Goal: Book appointment/travel/reservation

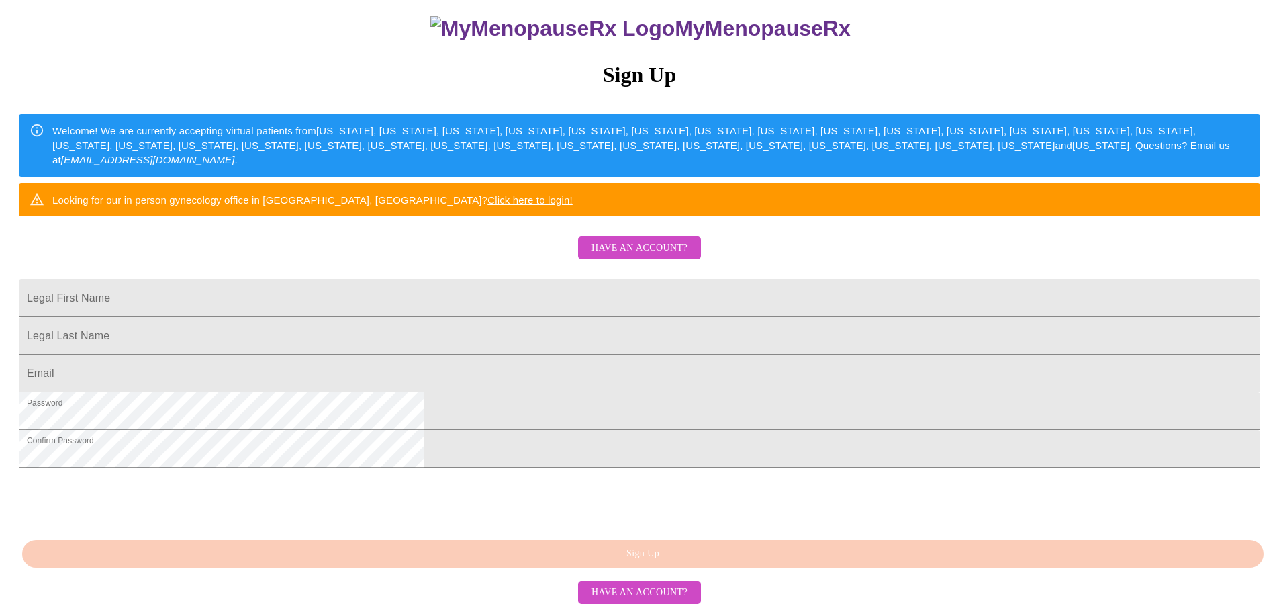
scroll to position [236, 0]
click at [639, 240] on span "Have an account?" at bounding box center [639, 248] width 96 height 17
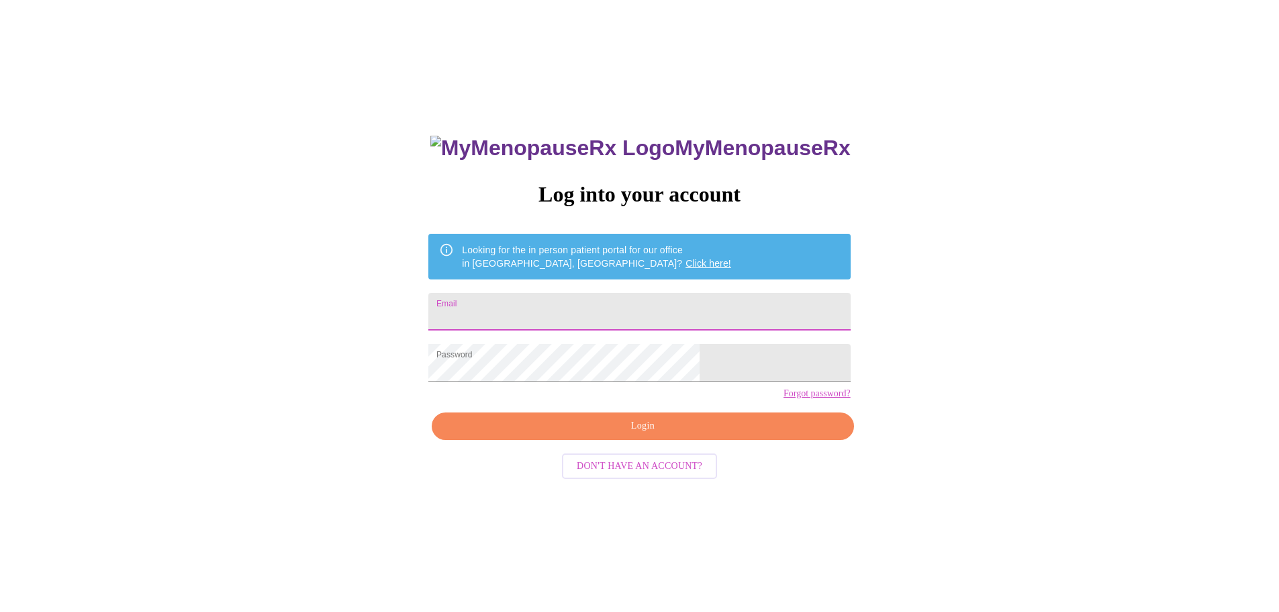
click at [580, 308] on input "Email" at bounding box center [639, 312] width 422 height 38
type input "M"
type input "[EMAIL_ADDRESS][DOMAIN_NAME]"
click at [674, 434] on span "Login" at bounding box center [642, 426] width 391 height 17
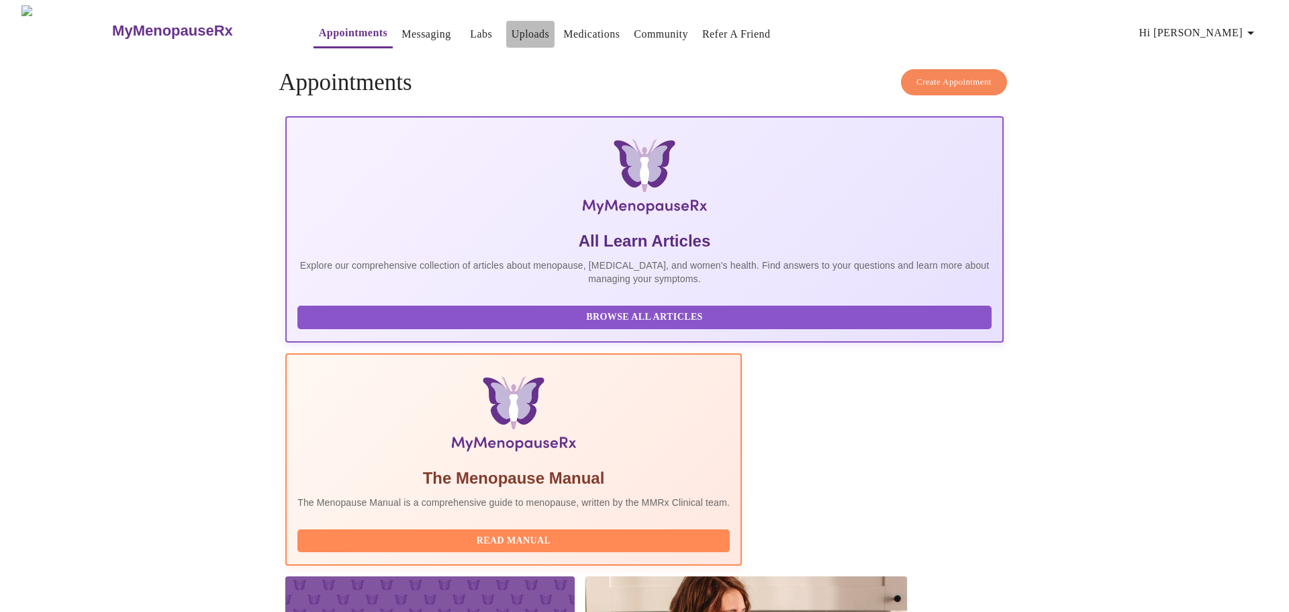
click at [511, 26] on link "Uploads" at bounding box center [530, 34] width 38 height 19
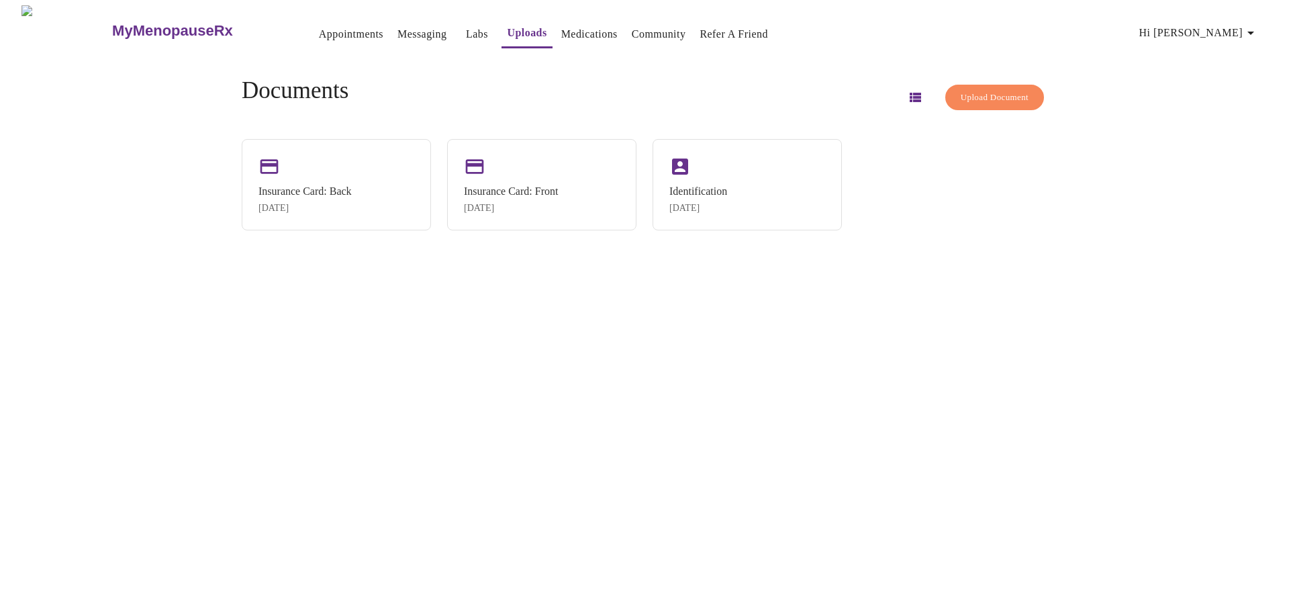
click at [979, 97] on span "Upload Document" at bounding box center [995, 97] width 68 height 15
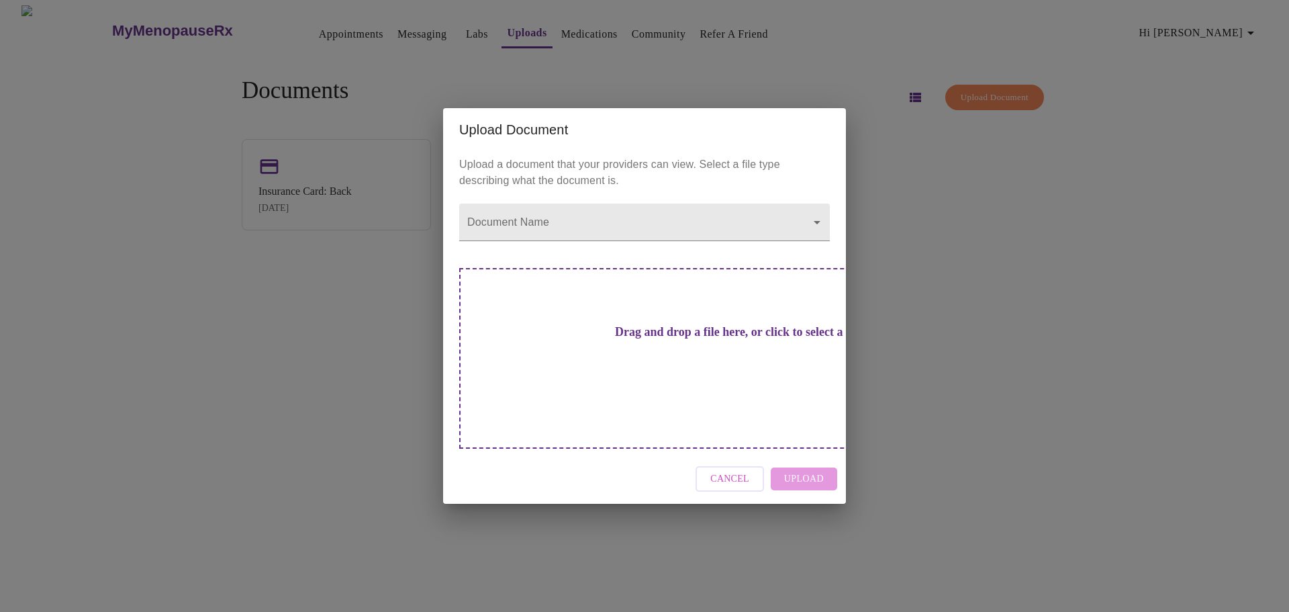
click at [636, 339] on h3 "Drag and drop a file here, or click to select a file" at bounding box center [738, 332] width 371 height 14
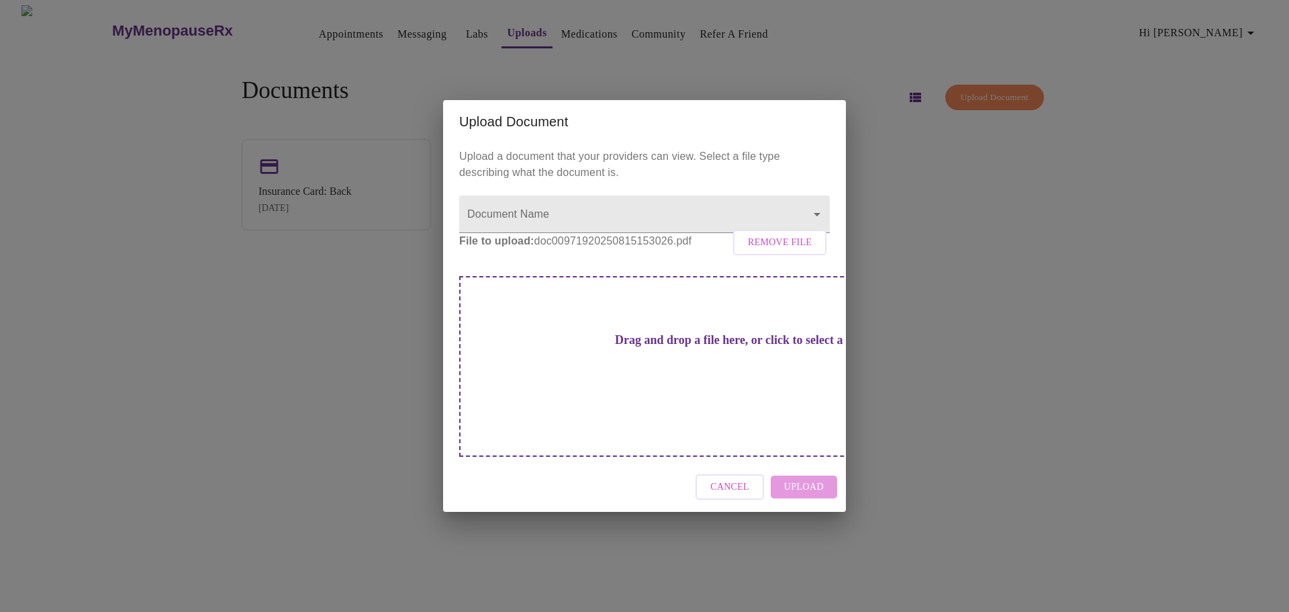
click at [810, 477] on div "Cancel Upload" at bounding box center [644, 487] width 403 height 50
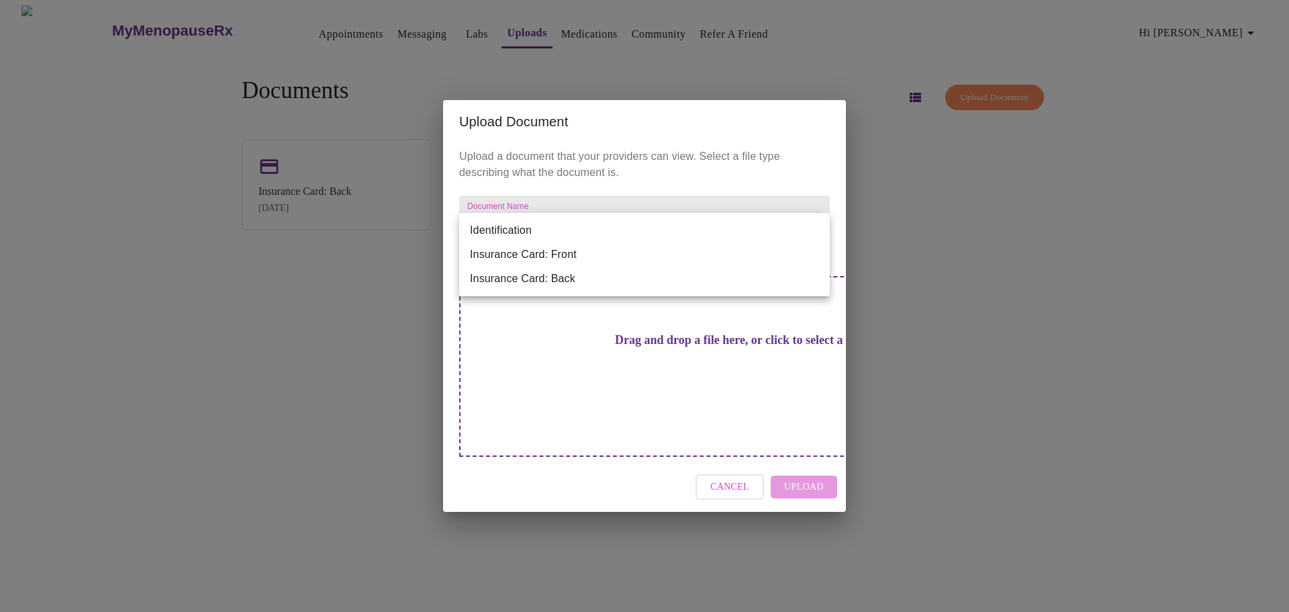
click at [672, 238] on body "MyMenopauseRx Appointments Messaging Labs Uploads Medications Community Refer a…" at bounding box center [644, 311] width 1278 height 612
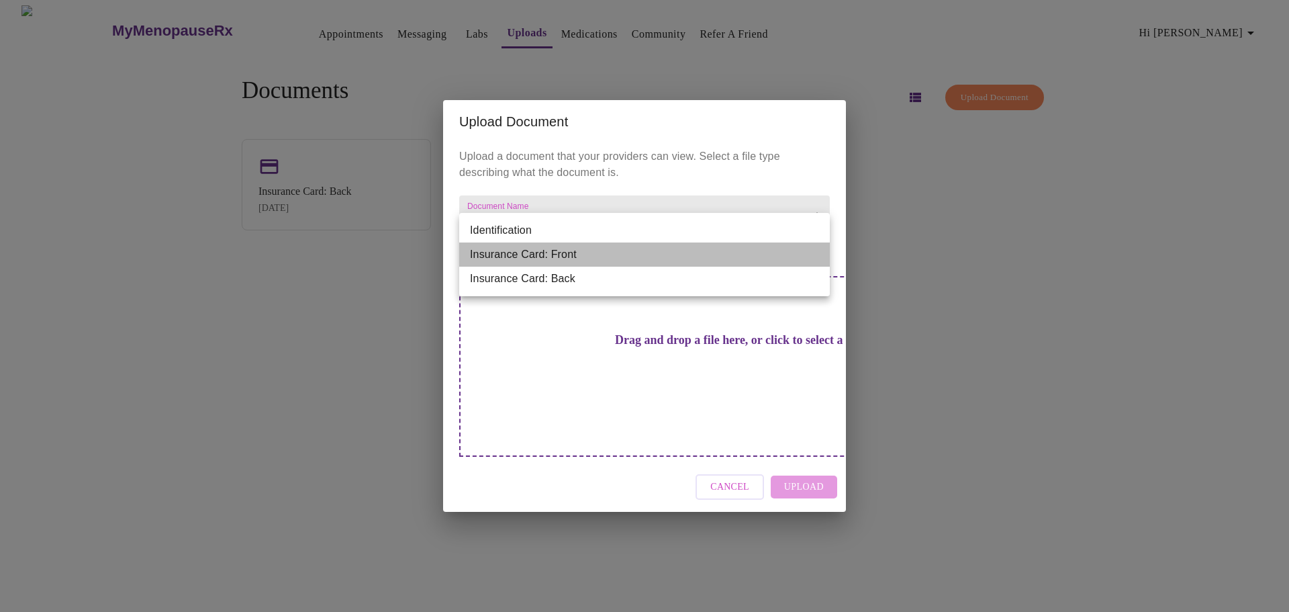
click at [563, 256] on li "Insurance Card: Front" at bounding box center [644, 254] width 371 height 24
type input "Insurance Card: Front"
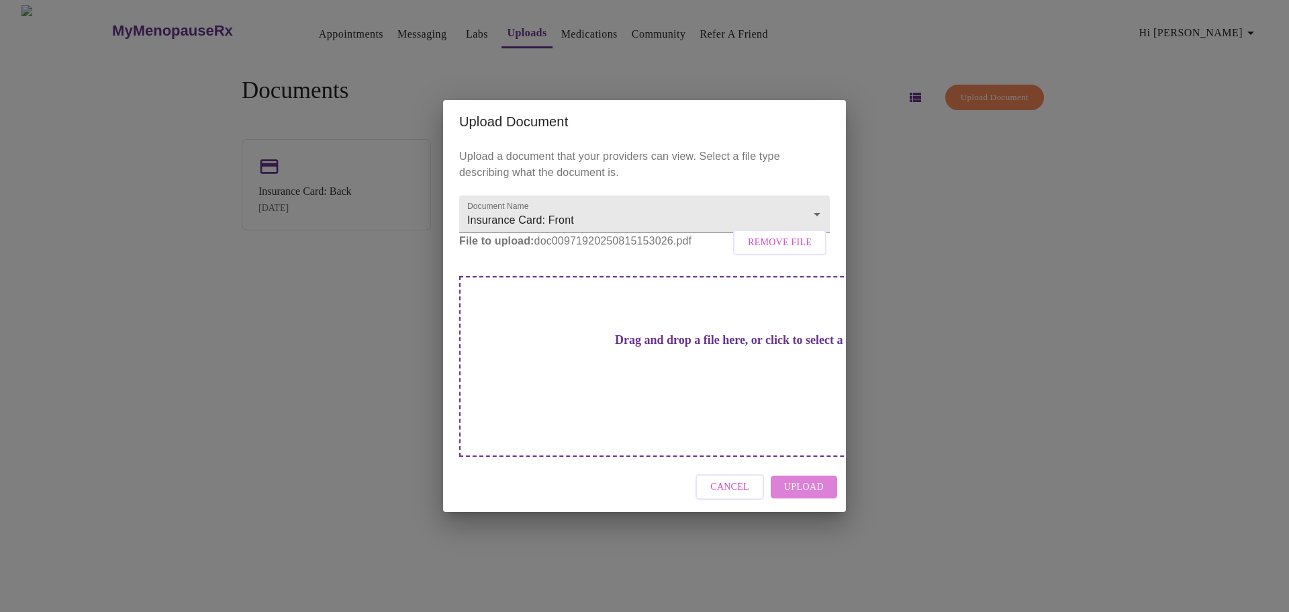
click at [797, 479] on span "Upload" at bounding box center [804, 487] width 40 height 17
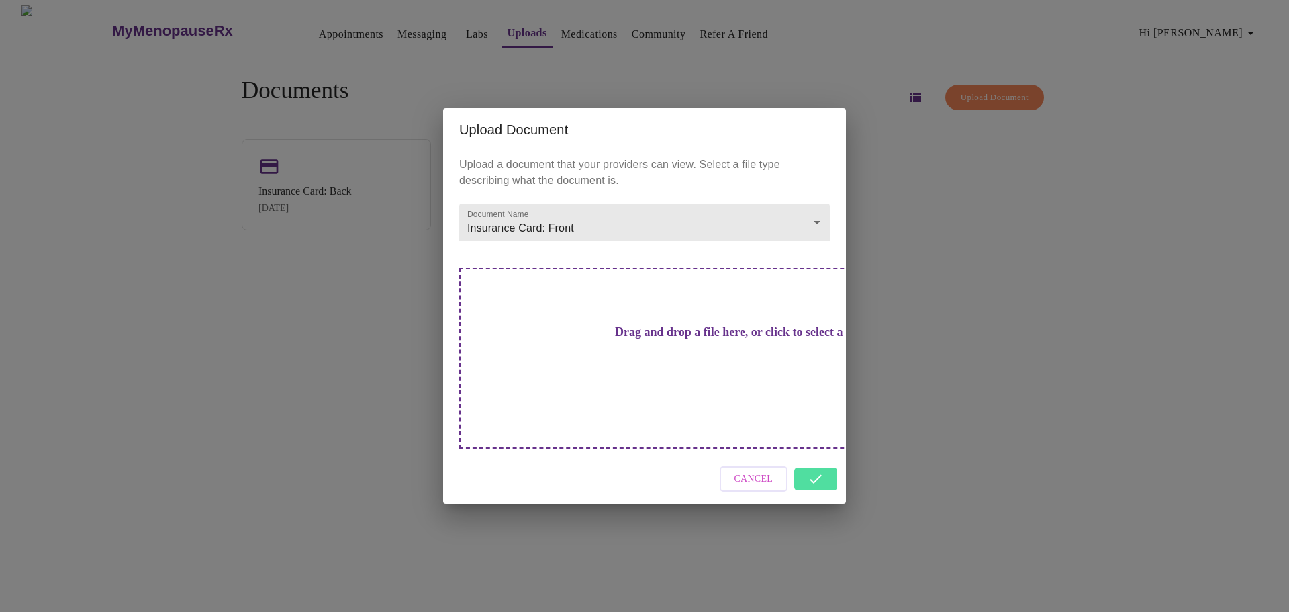
click at [814, 457] on div "Cancel" at bounding box center [644, 479] width 403 height 50
click at [822, 454] on div "Cancel" at bounding box center [644, 479] width 403 height 50
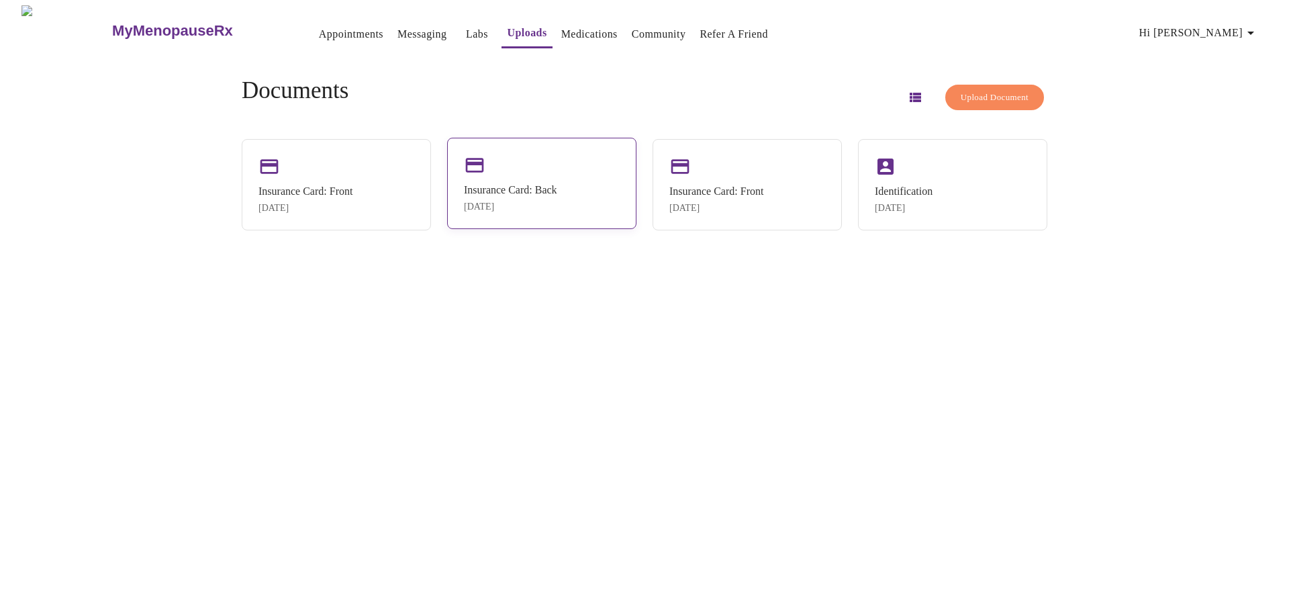
click at [575, 209] on div "Insurance Card: Back [DATE]" at bounding box center [541, 183] width 189 height 91
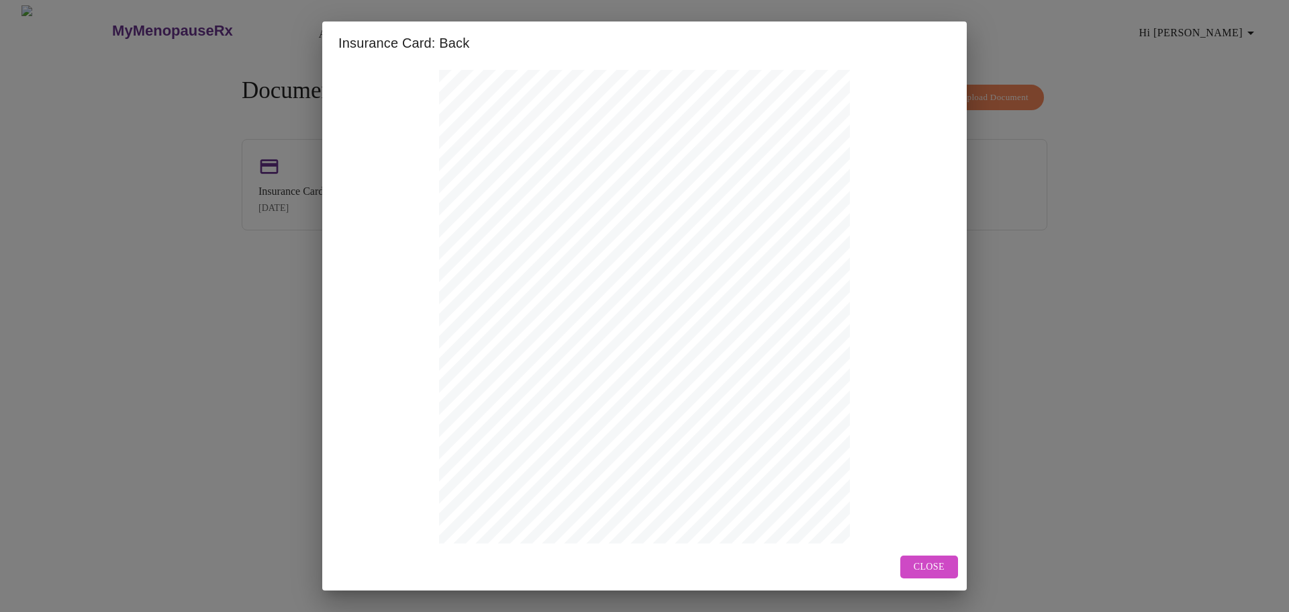
click at [941, 572] on span "Close" at bounding box center [929, 566] width 31 height 17
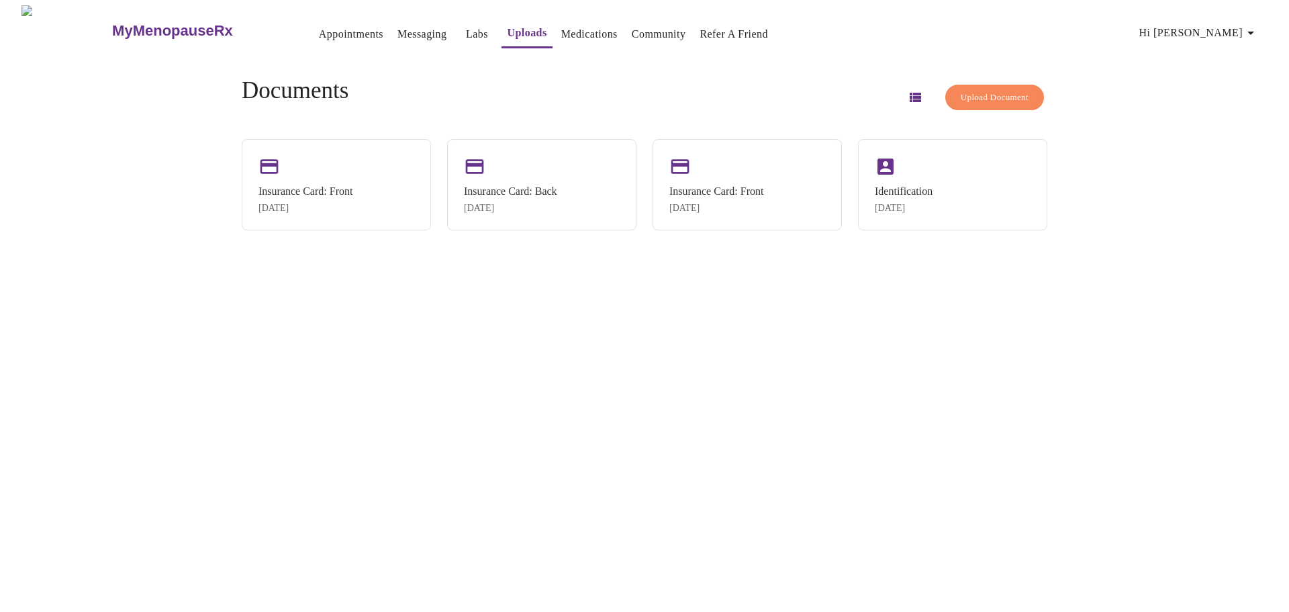
click at [997, 90] on span "Upload Document" at bounding box center [995, 97] width 68 height 15
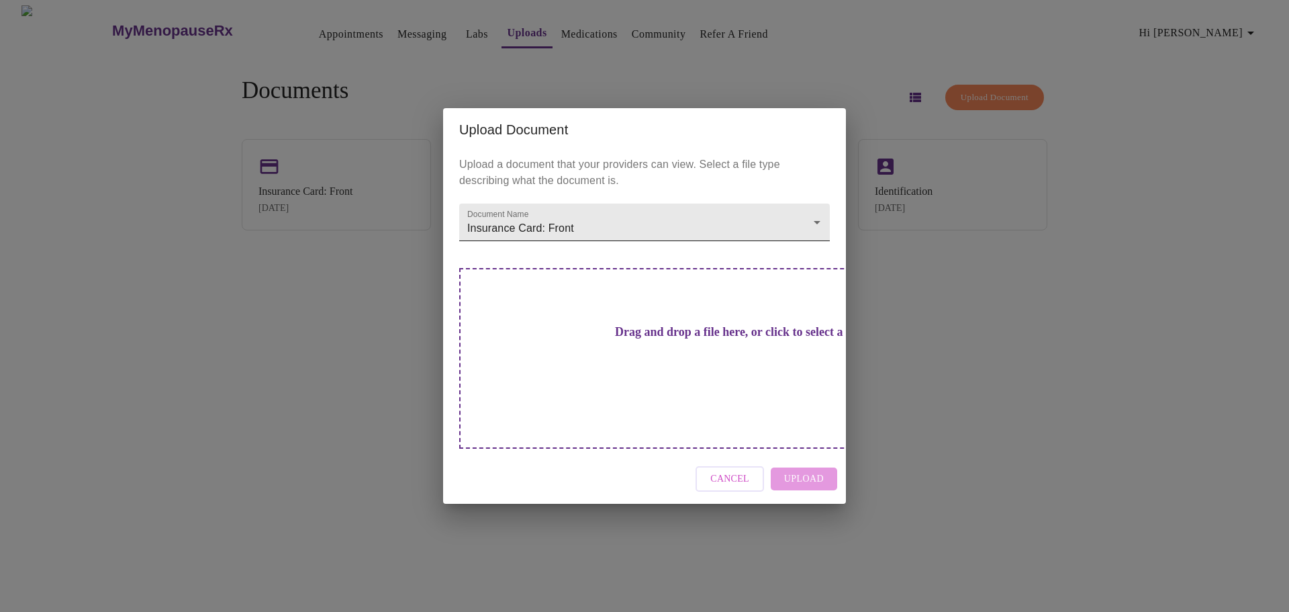
click at [671, 251] on body "MyMenopauseRx Appointments Messaging Labs Uploads Medications Community Refer a…" at bounding box center [644, 311] width 1278 height 612
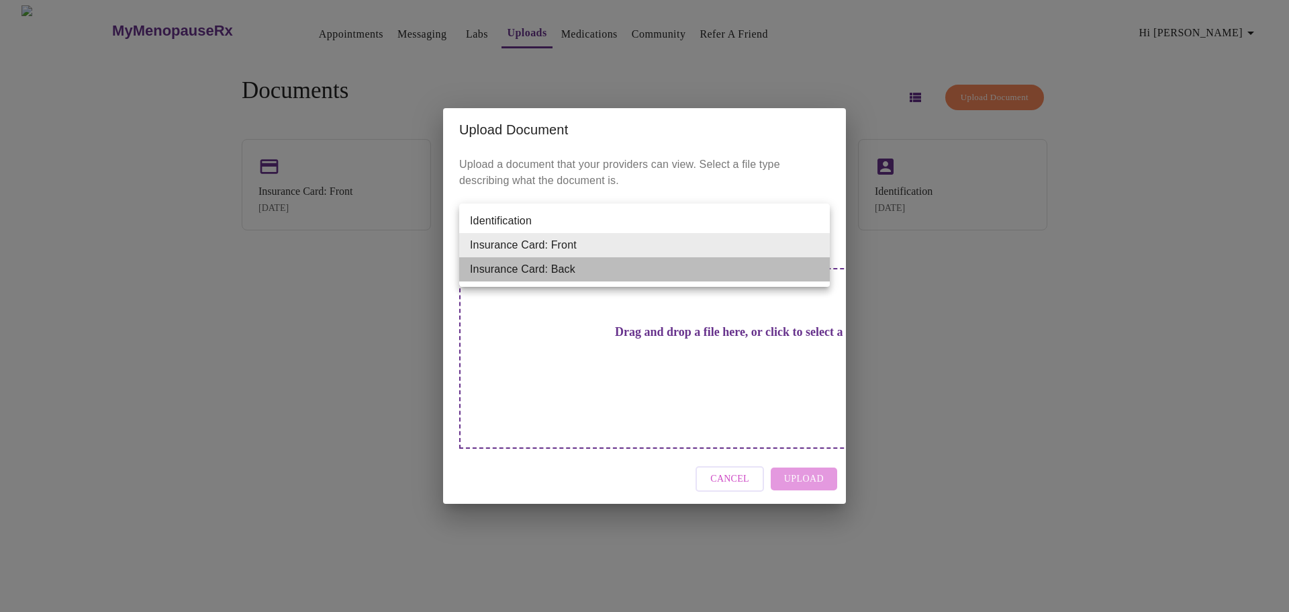
click at [570, 270] on li "Insurance Card: Back" at bounding box center [644, 269] width 371 height 24
type input "Insurance Card: Back"
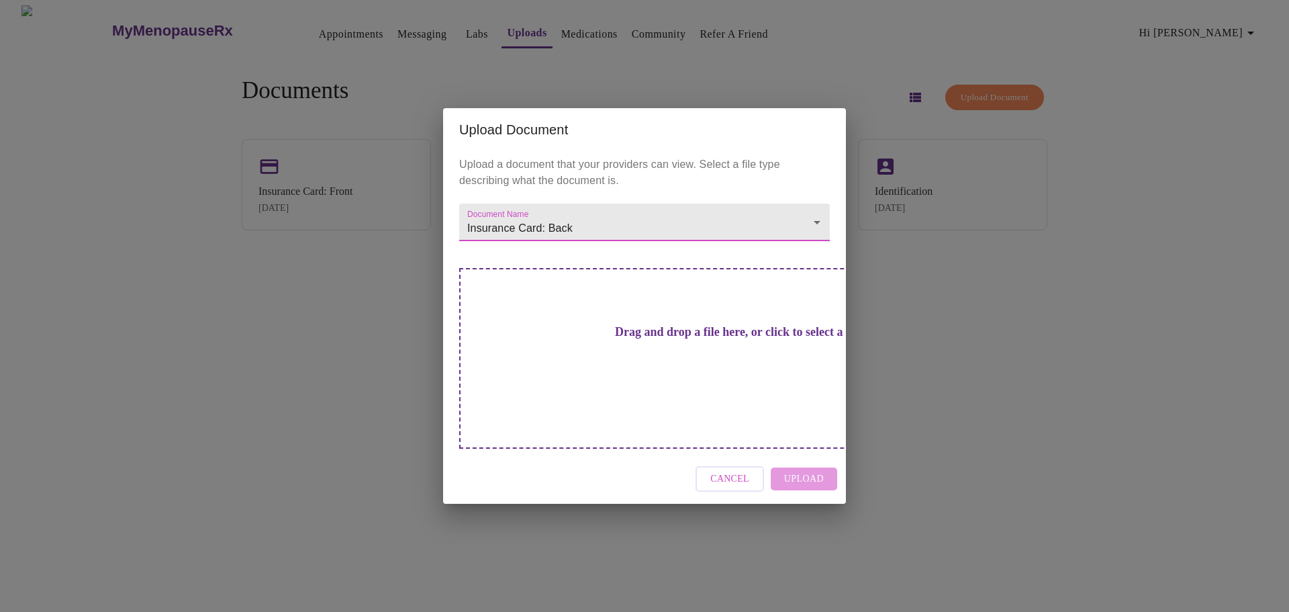
click at [667, 339] on h3 "Drag and drop a file here, or click to select a file" at bounding box center [738, 332] width 371 height 14
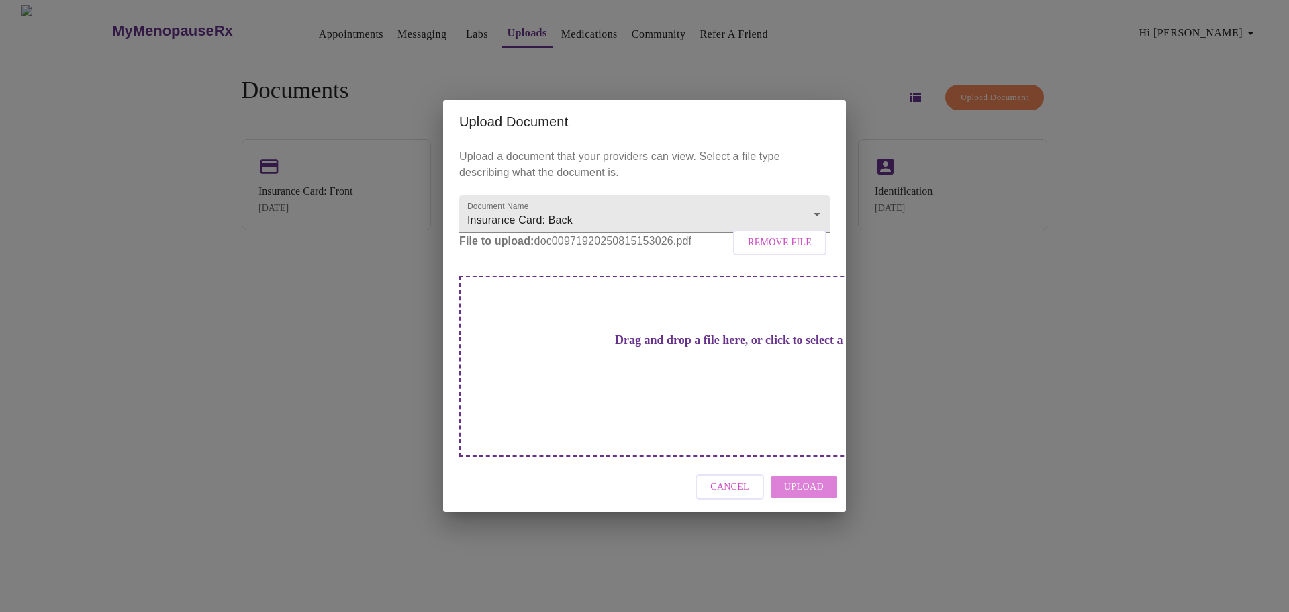
click at [805, 479] on span "Upload" at bounding box center [804, 487] width 40 height 17
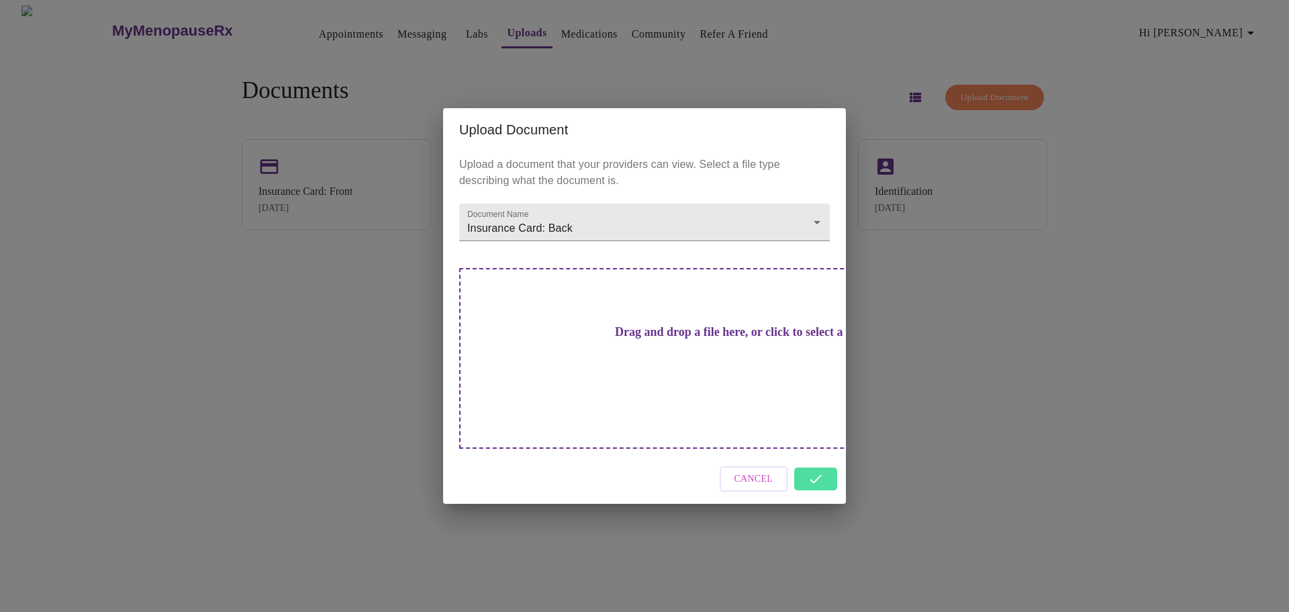
click at [816, 456] on div "Cancel" at bounding box center [644, 479] width 403 height 50
click at [823, 459] on div "Cancel" at bounding box center [644, 479] width 403 height 50
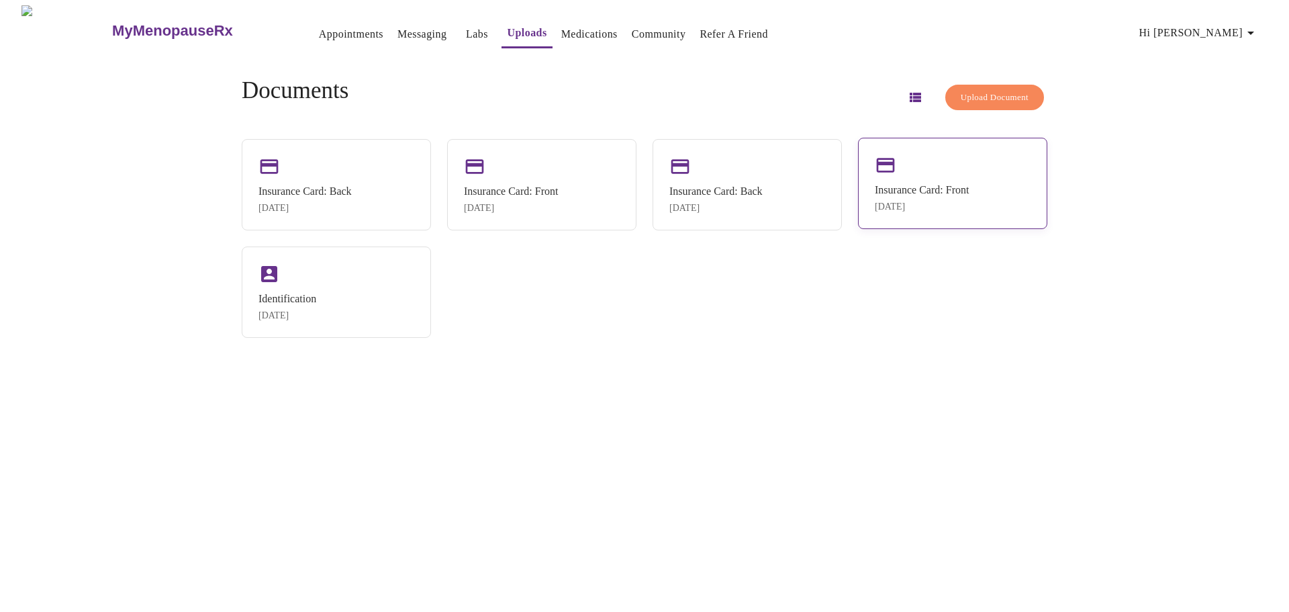
click at [942, 195] on div "Insurance Card: Front" at bounding box center [922, 190] width 94 height 12
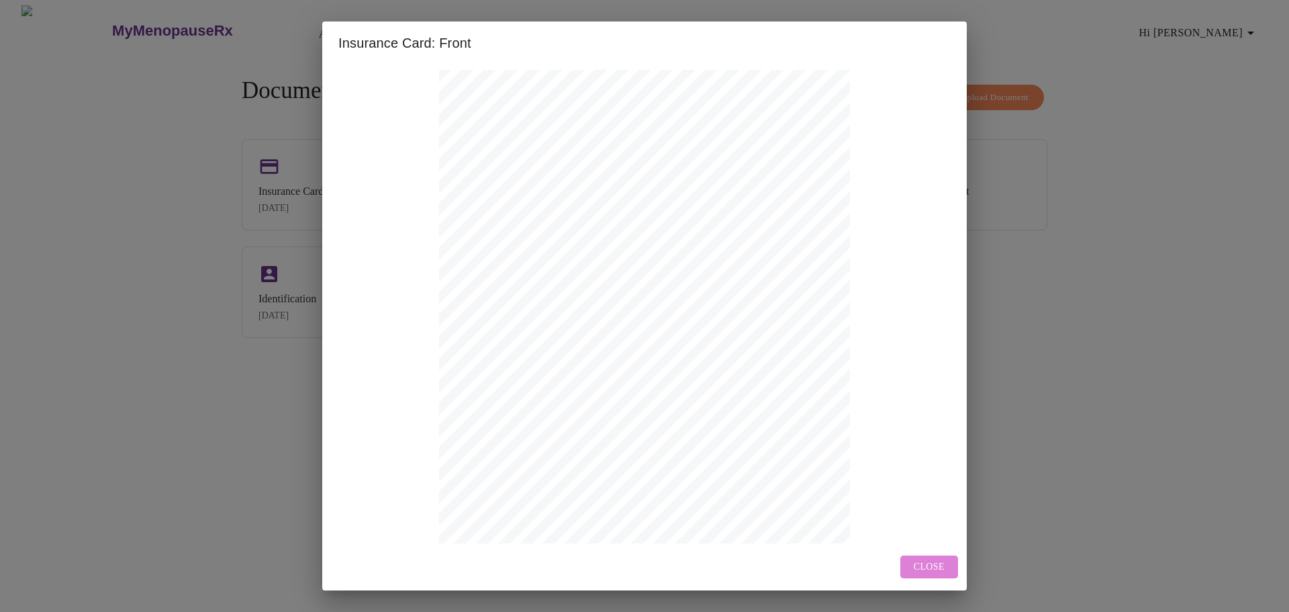
drag, startPoint x: 922, startPoint y: 562, endPoint x: 906, endPoint y: 552, distance: 18.4
click at [922, 562] on span "Close" at bounding box center [929, 566] width 31 height 17
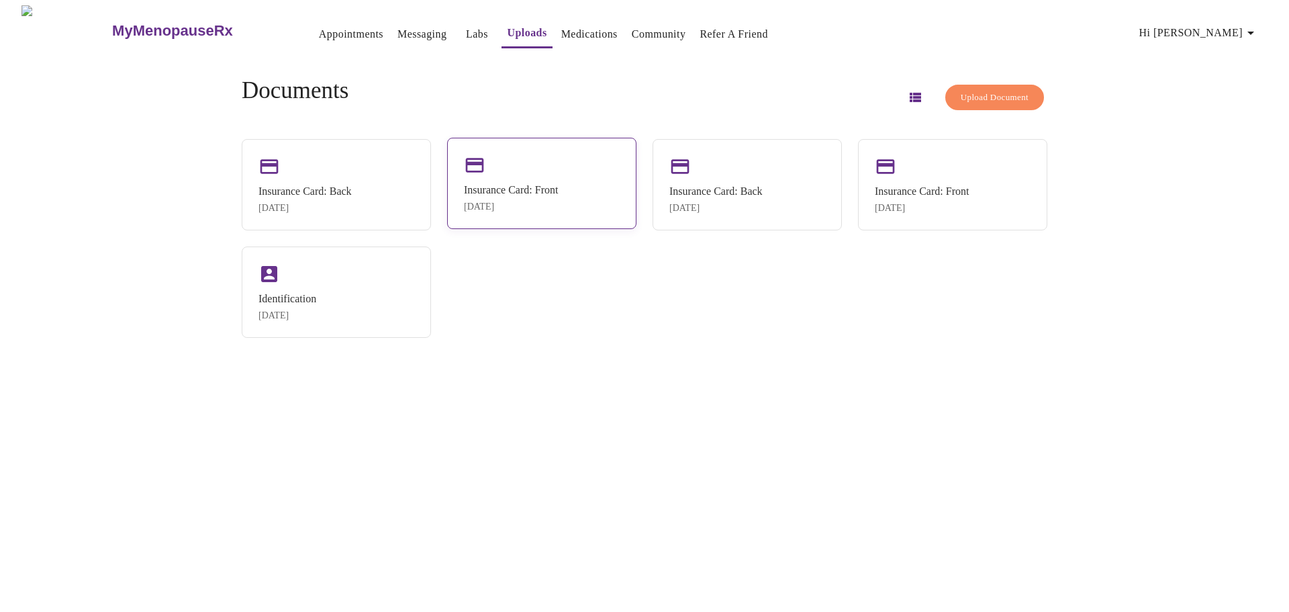
click at [528, 184] on div "Insurance Card: Front" at bounding box center [511, 190] width 94 height 12
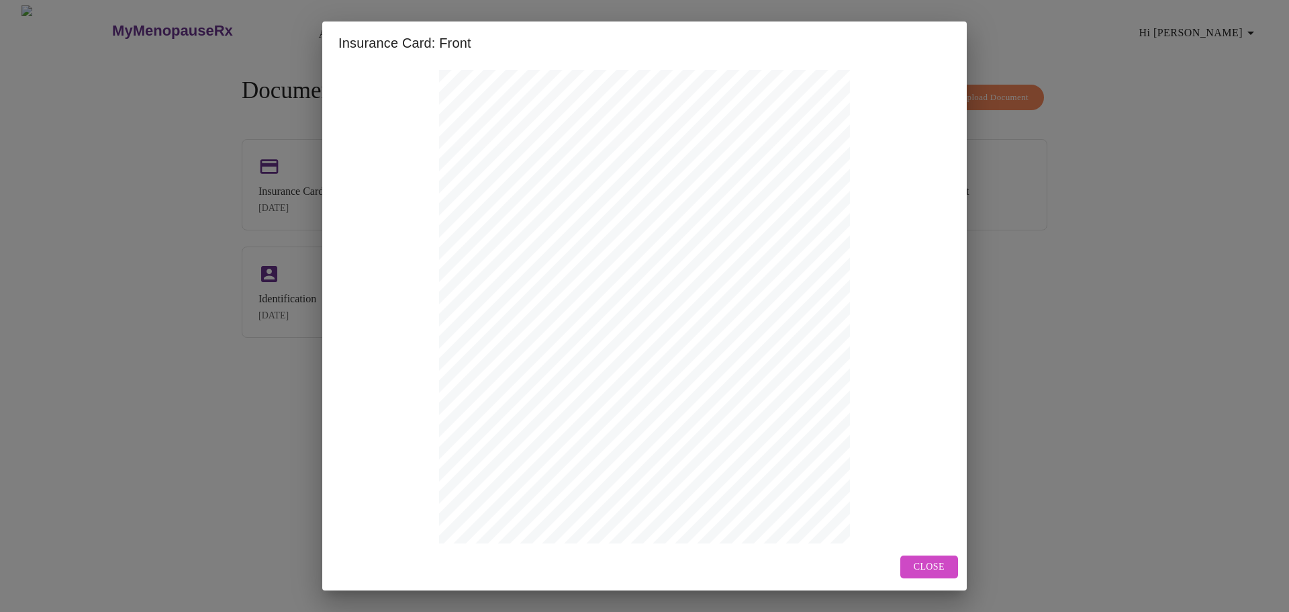
click at [931, 573] on span "Close" at bounding box center [929, 566] width 31 height 17
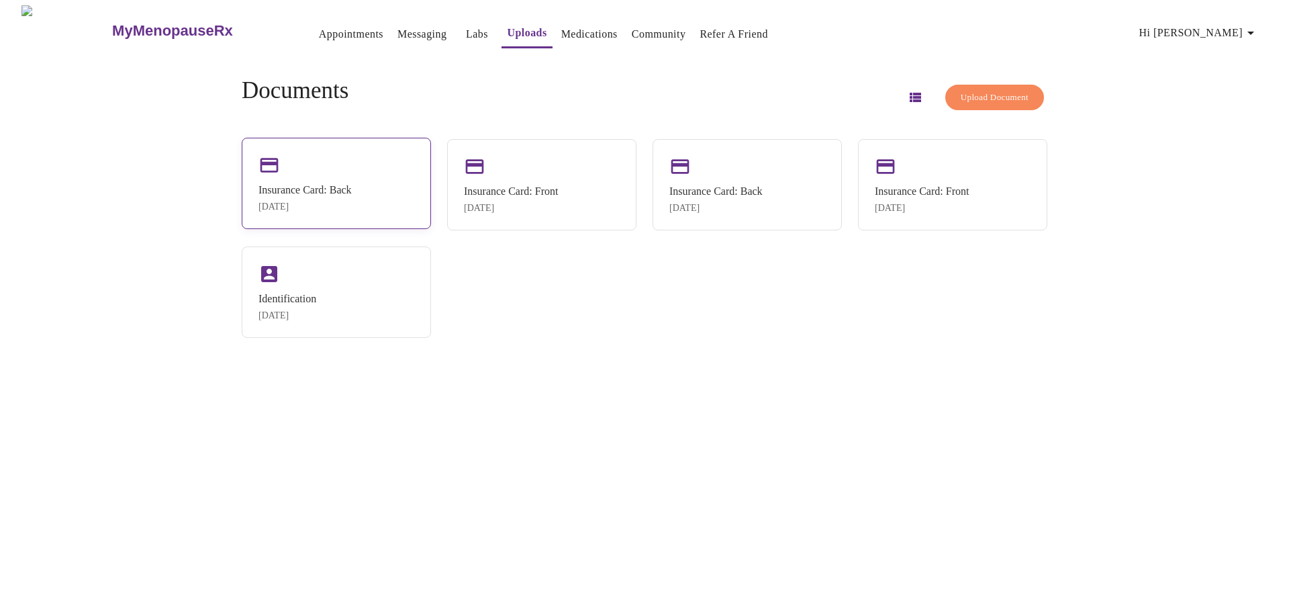
click at [352, 200] on div "Insurance Card: Back [DATE]" at bounding box center [304, 198] width 93 height 28
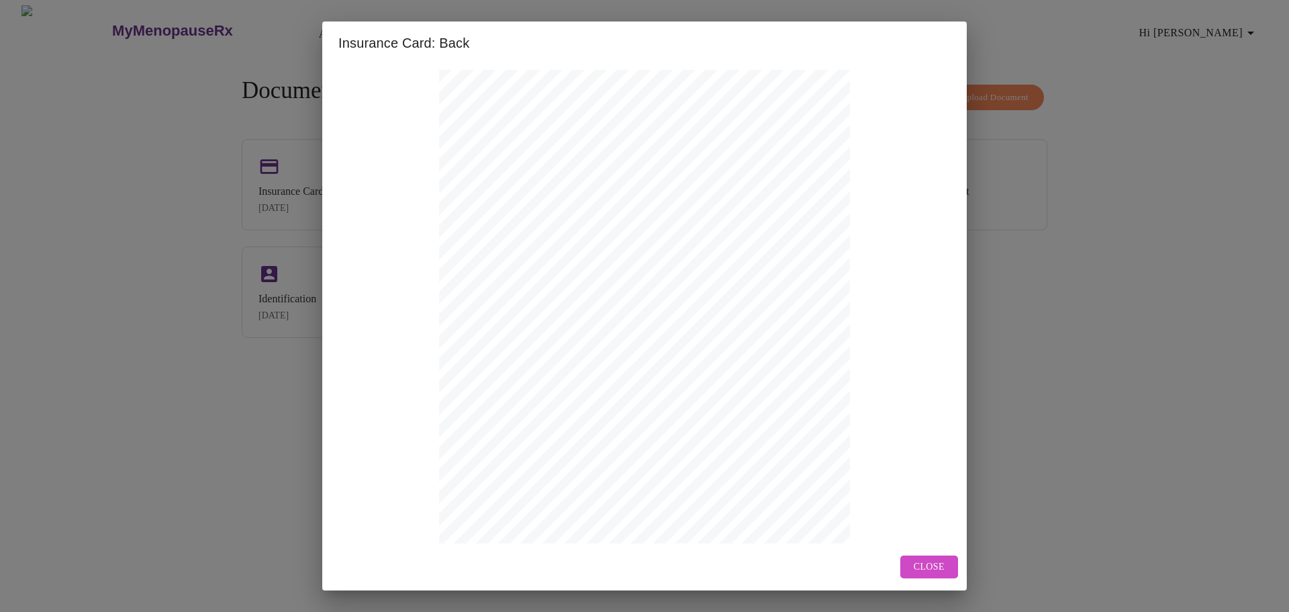
click at [942, 571] on span "Close" at bounding box center [929, 566] width 31 height 17
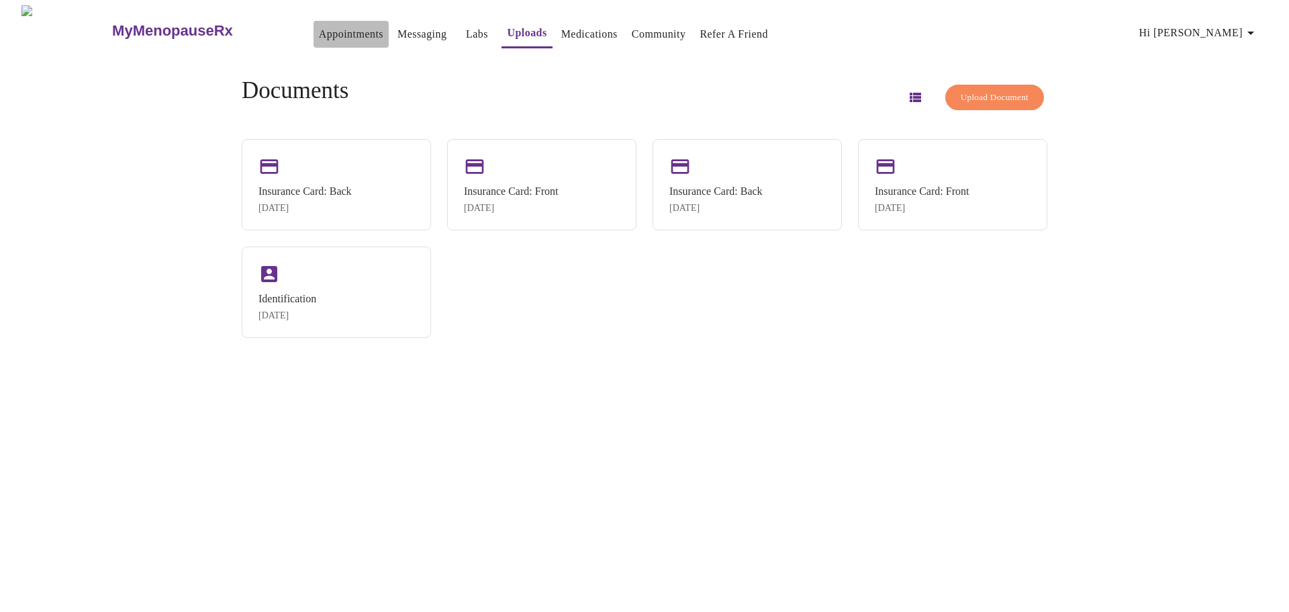
click at [324, 34] on link "Appointments" at bounding box center [351, 34] width 64 height 19
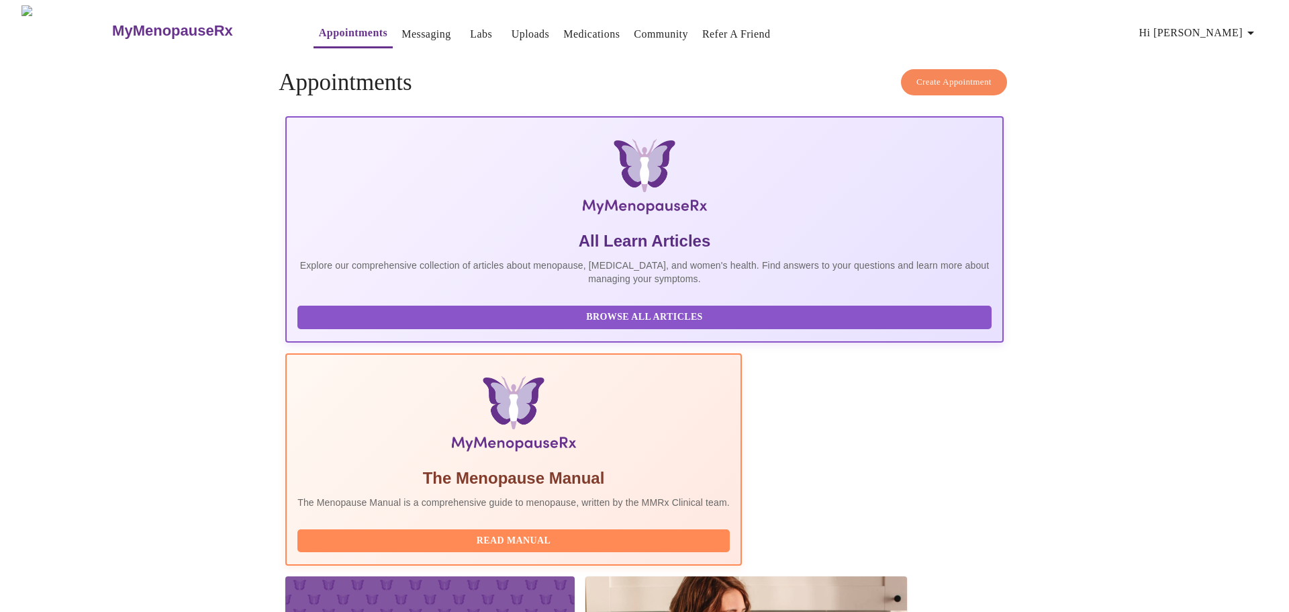
click at [978, 75] on span "Create Appointment" at bounding box center [953, 82] width 75 height 15
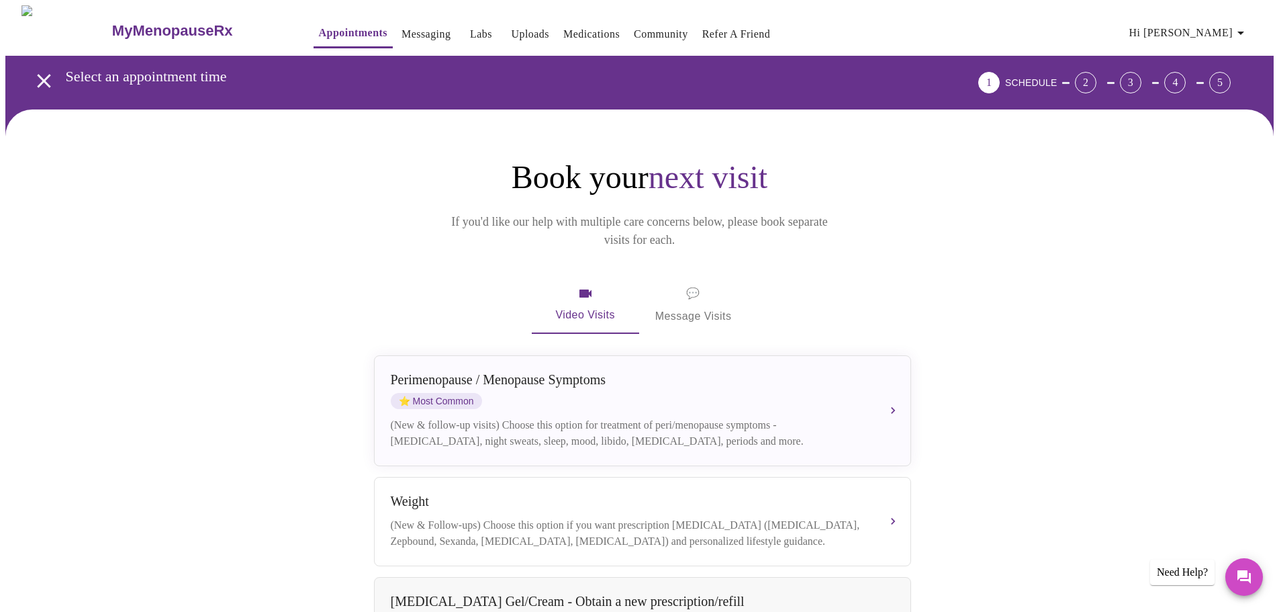
click at [710, 292] on span "💬 Message Visits" at bounding box center [693, 305] width 77 height 42
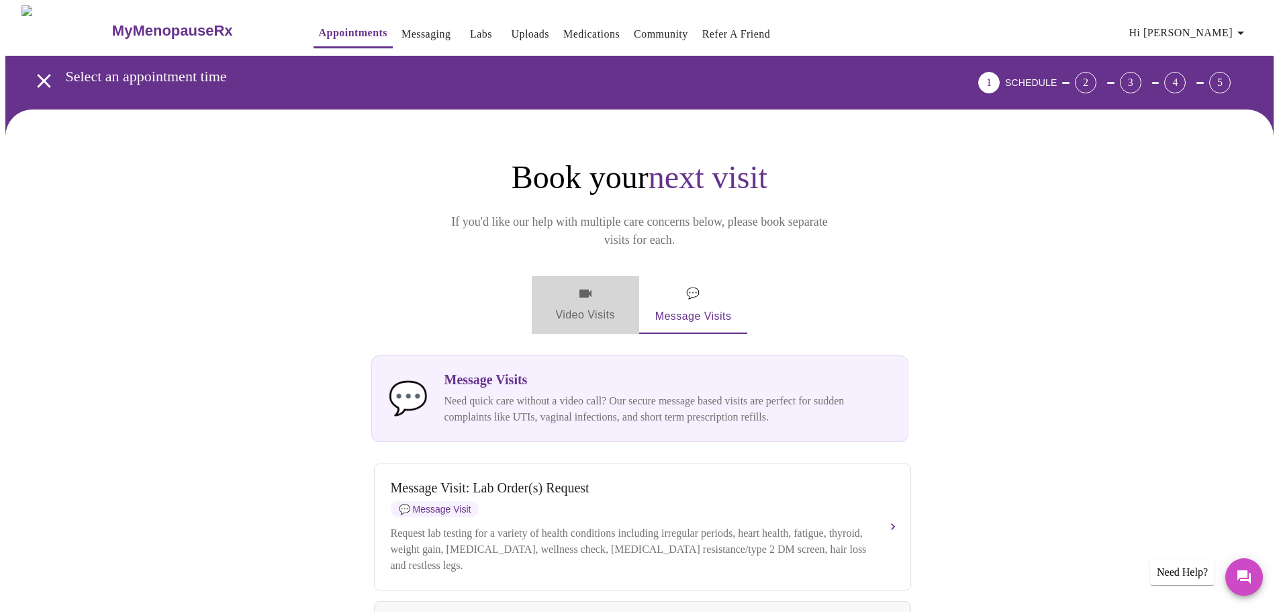
click at [575, 285] on span "Video Visits" at bounding box center [585, 304] width 75 height 39
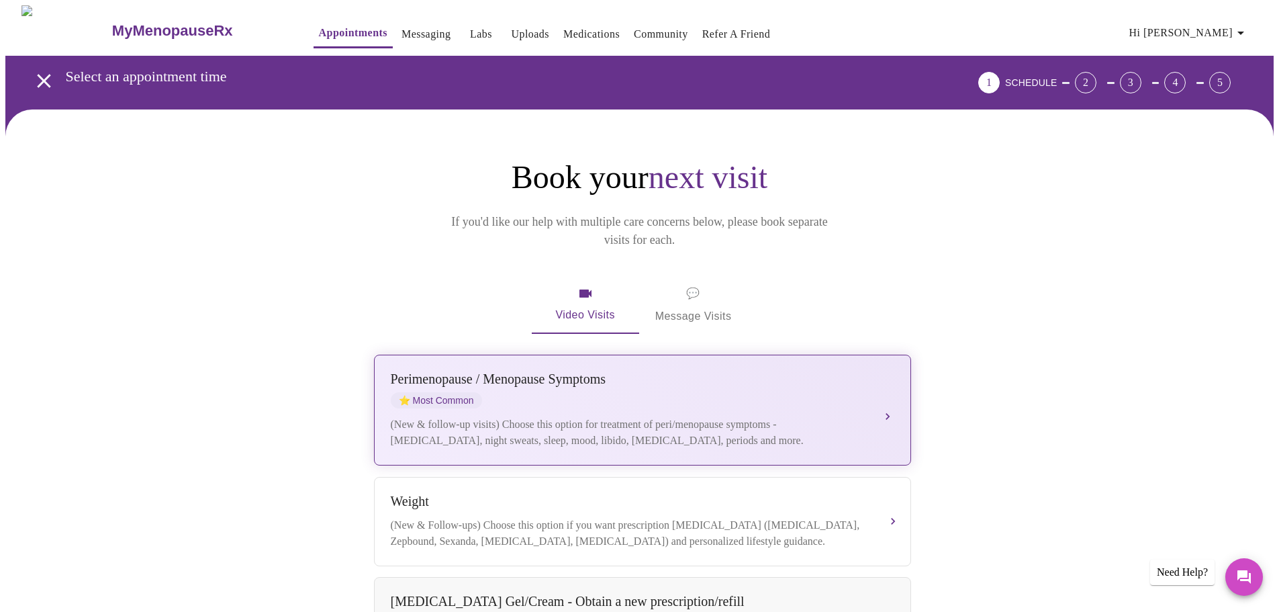
click at [656, 416] on div "(New & follow-up visits) Choose this option for treatment of peri/menopause sym…" at bounding box center [629, 432] width 477 height 32
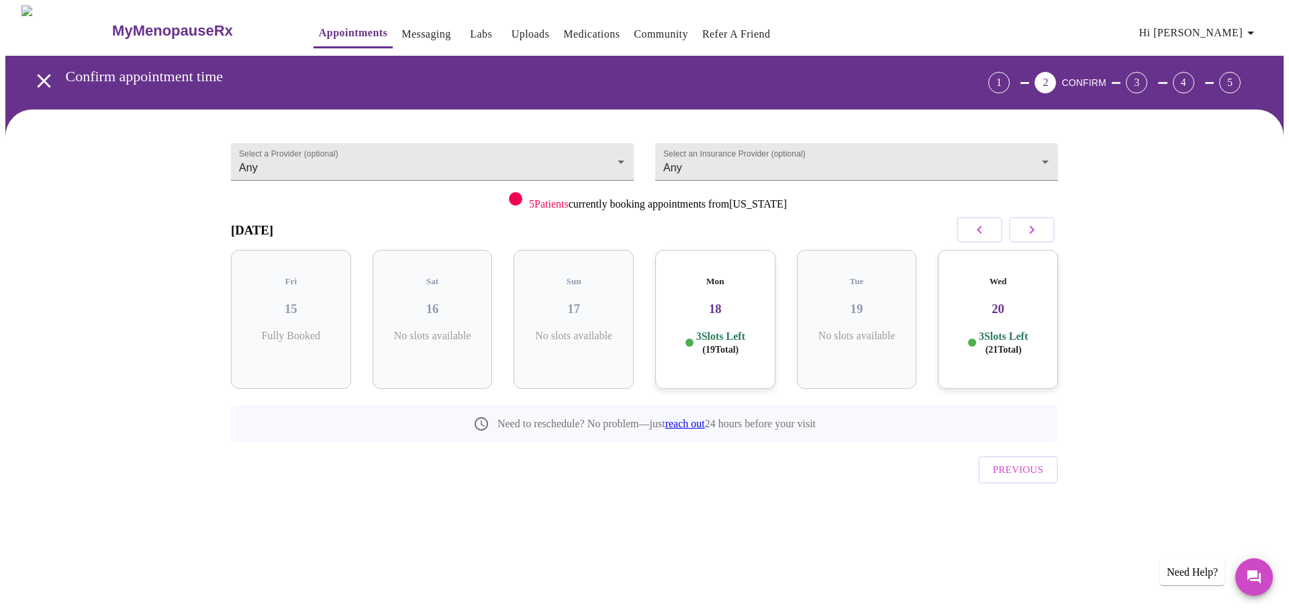
click at [722, 278] on div "Mon 18 3 Slots Left ( 19 Total)" at bounding box center [715, 319] width 120 height 139
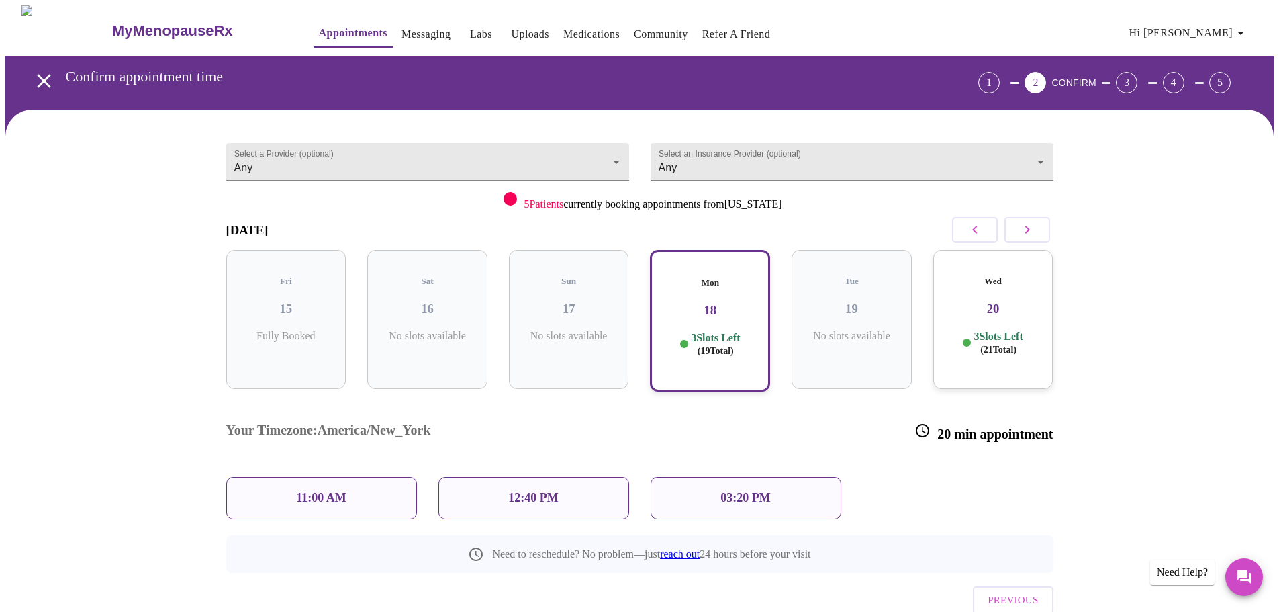
click at [360, 477] on div "11:00 AM" at bounding box center [321, 498] width 191 height 42
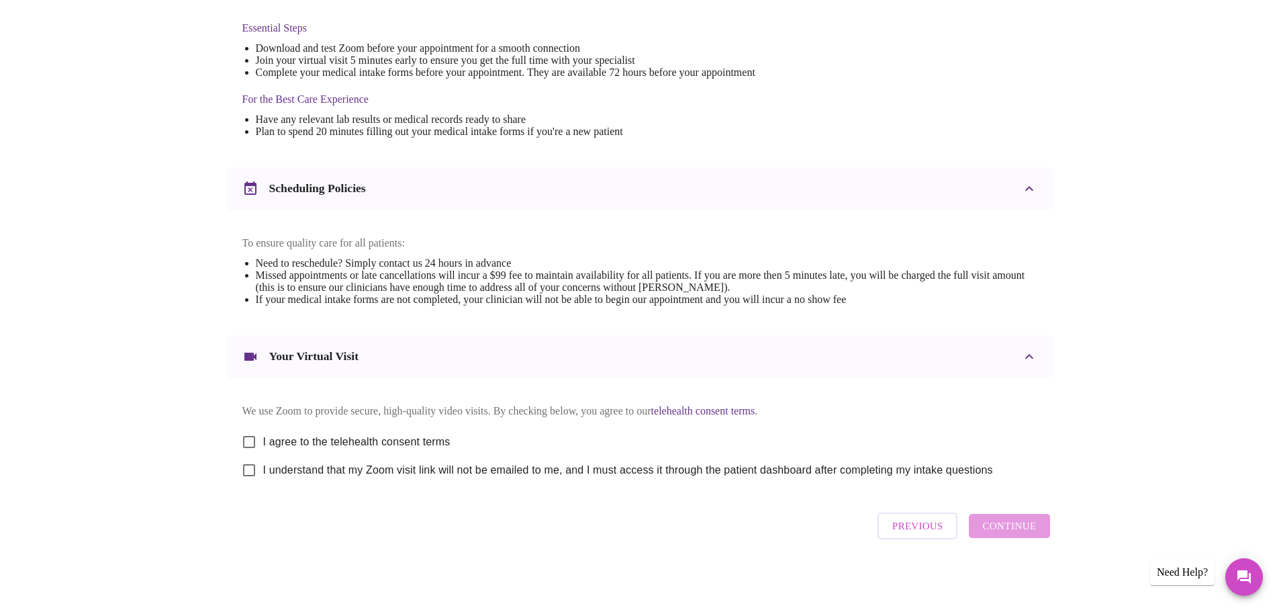
scroll to position [362, 0]
click at [248, 434] on input "I agree to the telehealth consent terms" at bounding box center [249, 442] width 28 height 28
checkbox input "true"
drag, startPoint x: 246, startPoint y: 467, endPoint x: 309, endPoint y: 481, distance: 65.3
click at [247, 467] on input "I understand that my Zoom visit link will not be emailed to me, and I must acce…" at bounding box center [249, 470] width 28 height 28
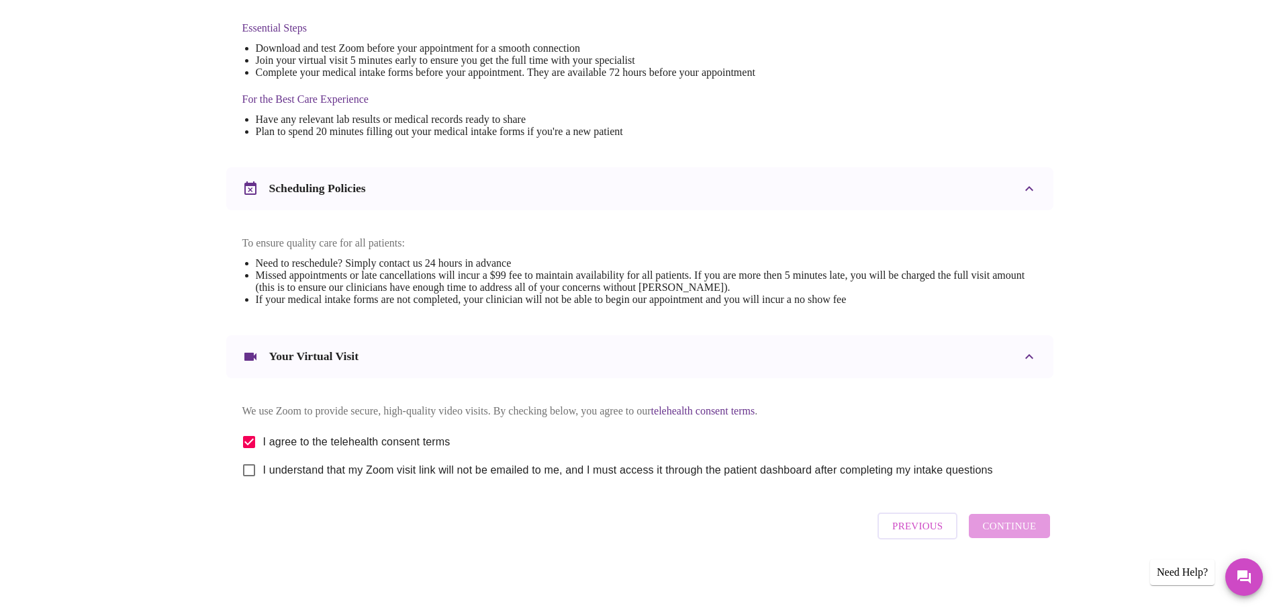
checkbox input "true"
click at [1004, 532] on span "Continue" at bounding box center [1009, 525] width 54 height 17
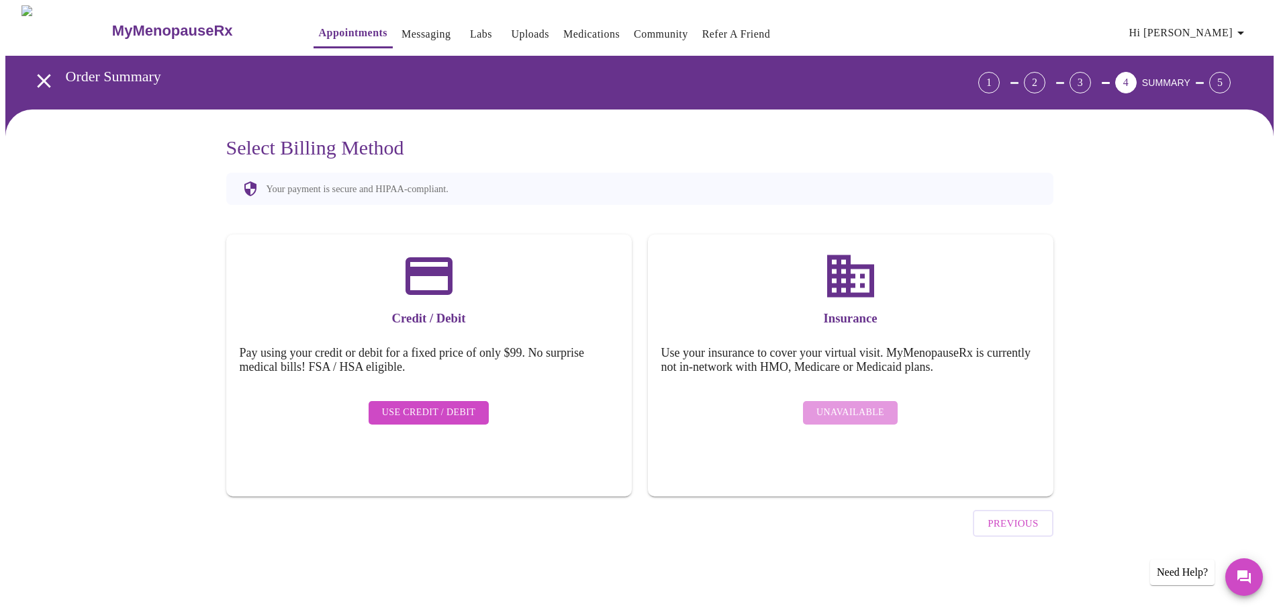
scroll to position [0, 0]
click at [863, 403] on div "Unavailable" at bounding box center [855, 412] width 379 height 37
click at [397, 404] on span "Use Credit / Debit" at bounding box center [434, 412] width 94 height 17
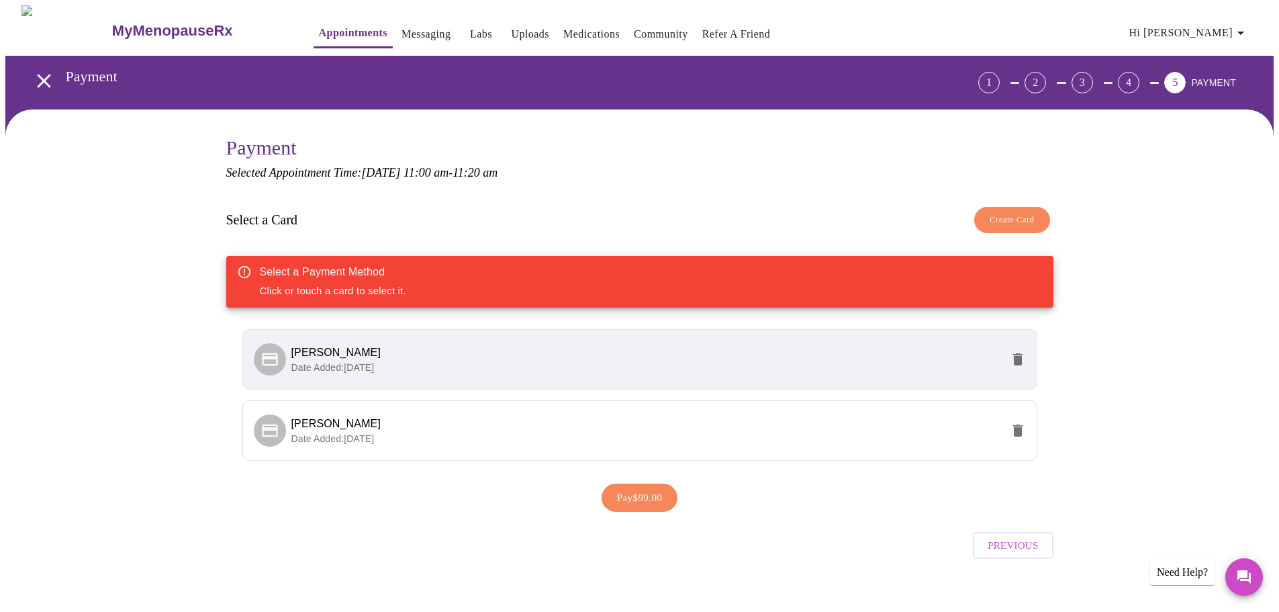
click at [448, 373] on li "[PERSON_NAME] Date Added: [DATE]" at bounding box center [639, 359] width 795 height 60
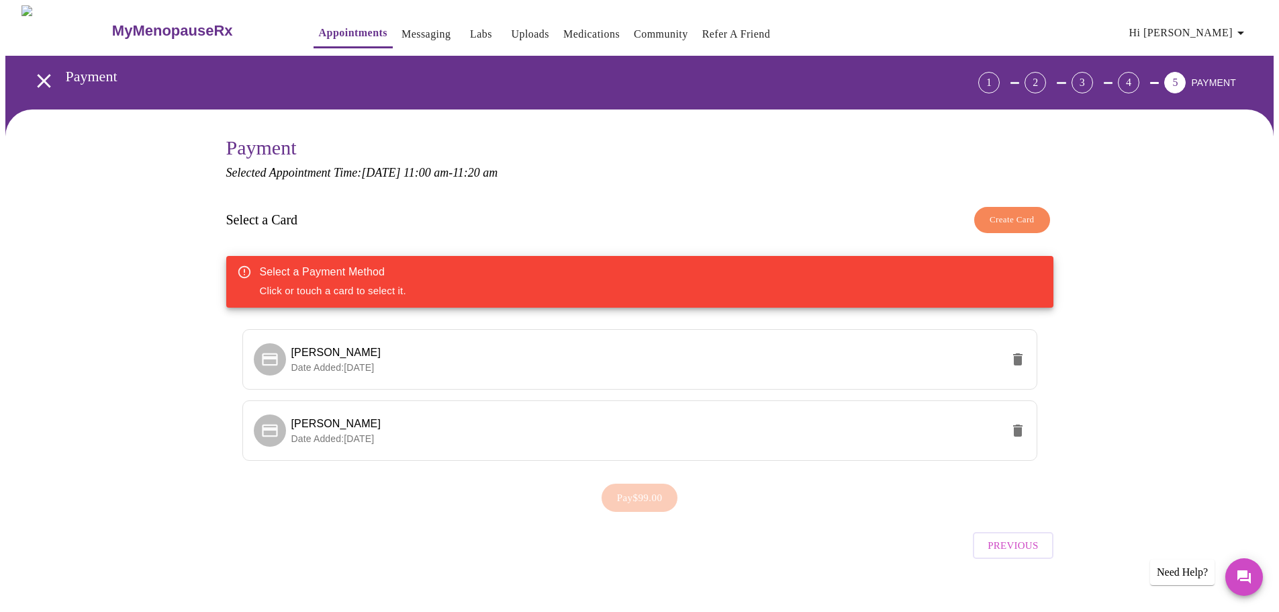
click at [38, 74] on icon "open drawer" at bounding box center [43, 80] width 13 height 13
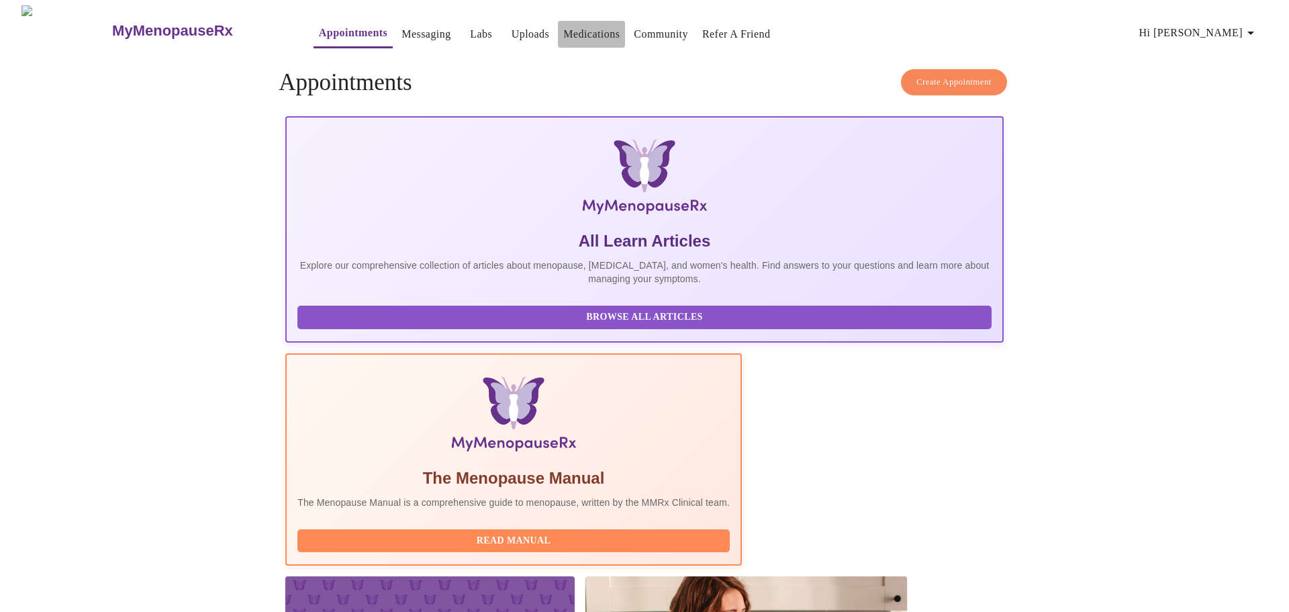
click at [563, 25] on link "Medications" at bounding box center [591, 34] width 56 height 19
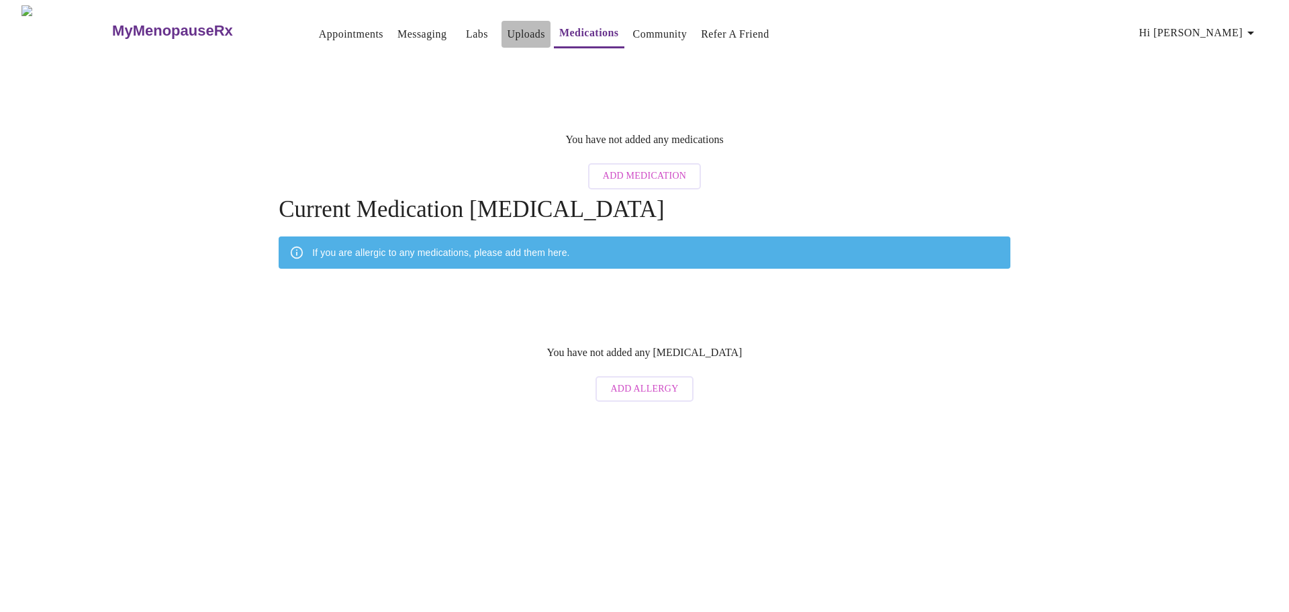
click at [507, 30] on link "Uploads" at bounding box center [526, 34] width 38 height 19
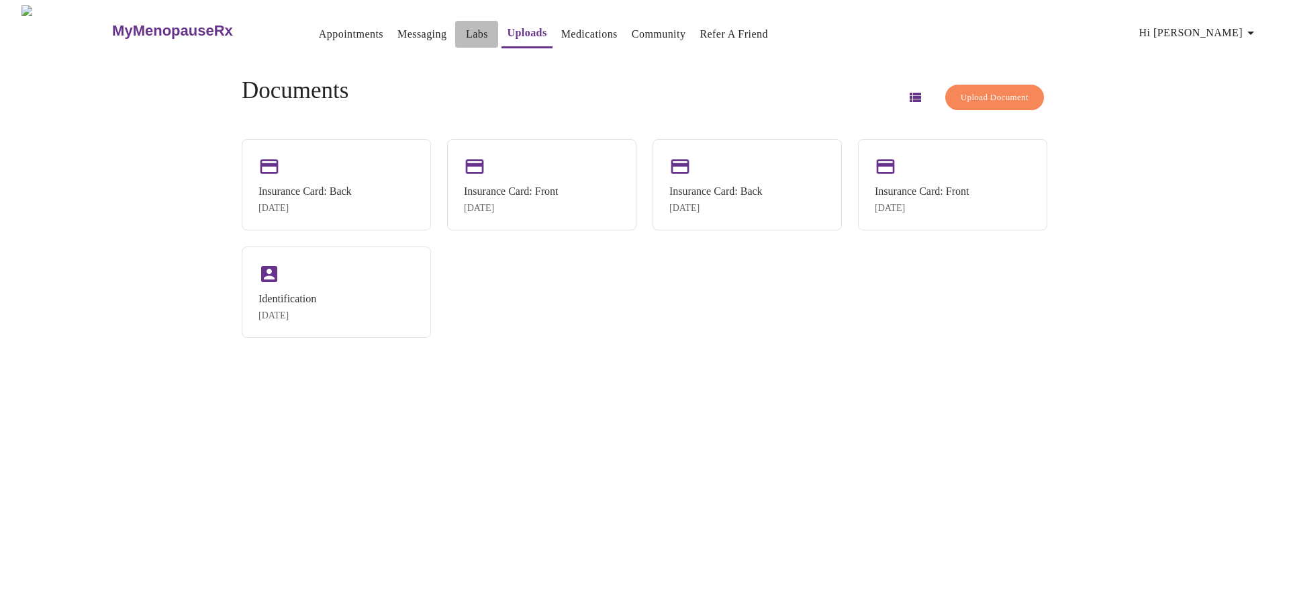
click at [466, 30] on link "Labs" at bounding box center [477, 34] width 22 height 19
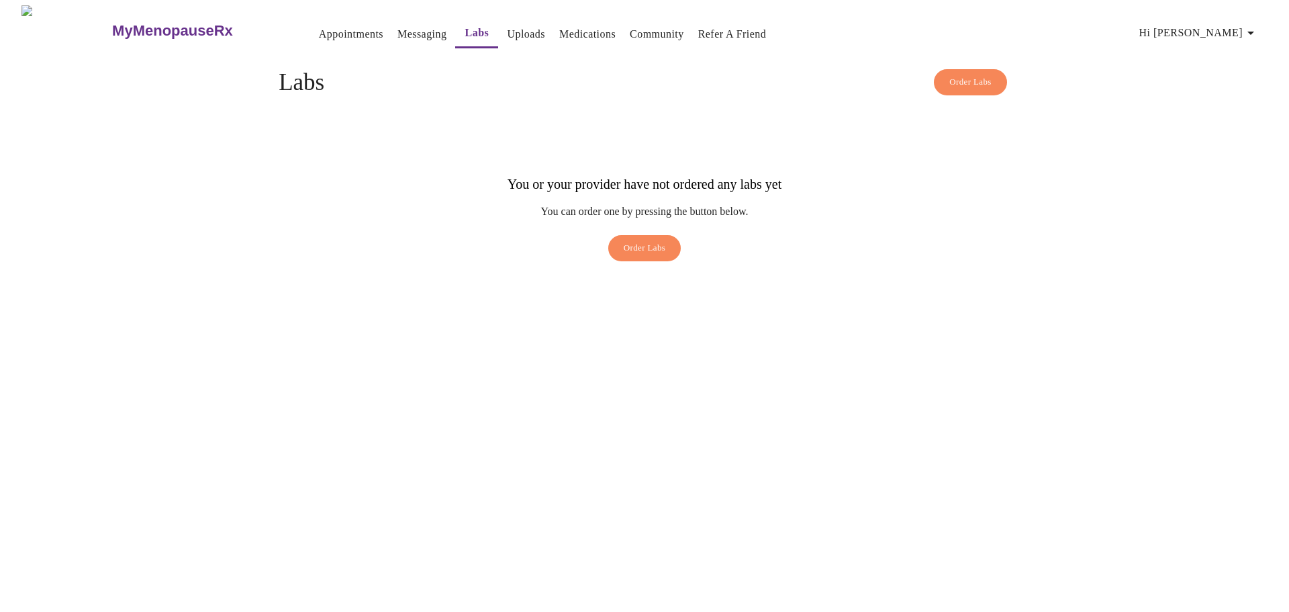
click at [397, 30] on link "Messaging" at bounding box center [421, 34] width 49 height 19
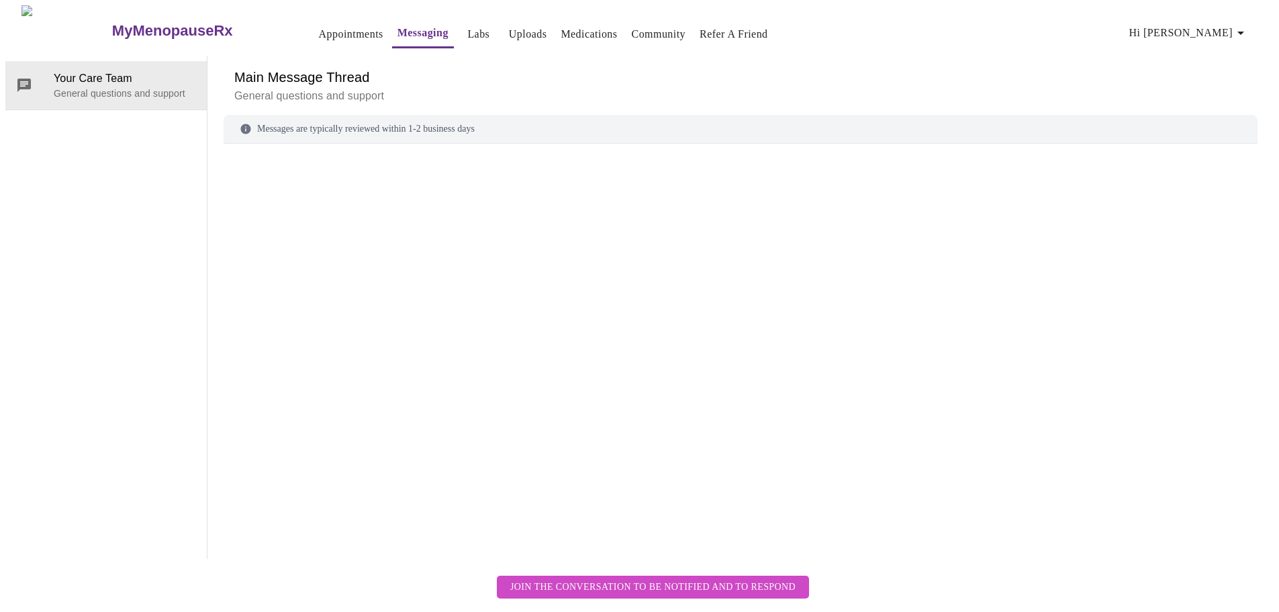
scroll to position [50, 0]
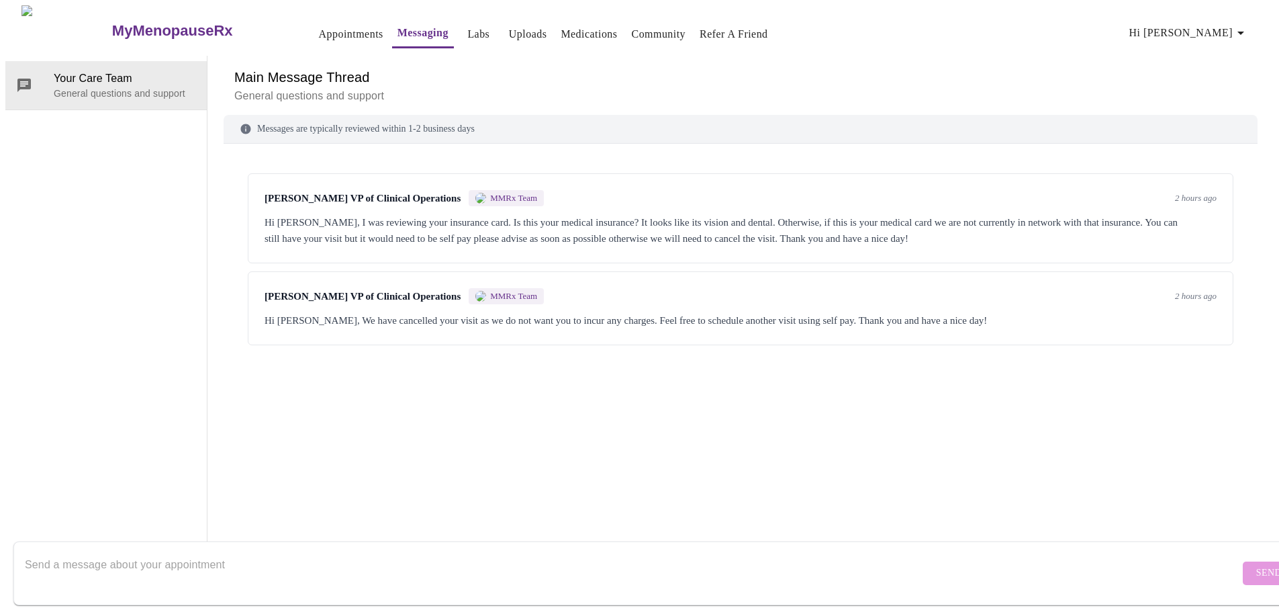
click at [373, 556] on textarea "Send a message about your appointment" at bounding box center [632, 572] width 1214 height 43
type textarea "Hello I did upload the wrong issurance card but i went back and uploaded the co…"
click at [1256, 565] on span "Send" at bounding box center [1269, 573] width 26 height 17
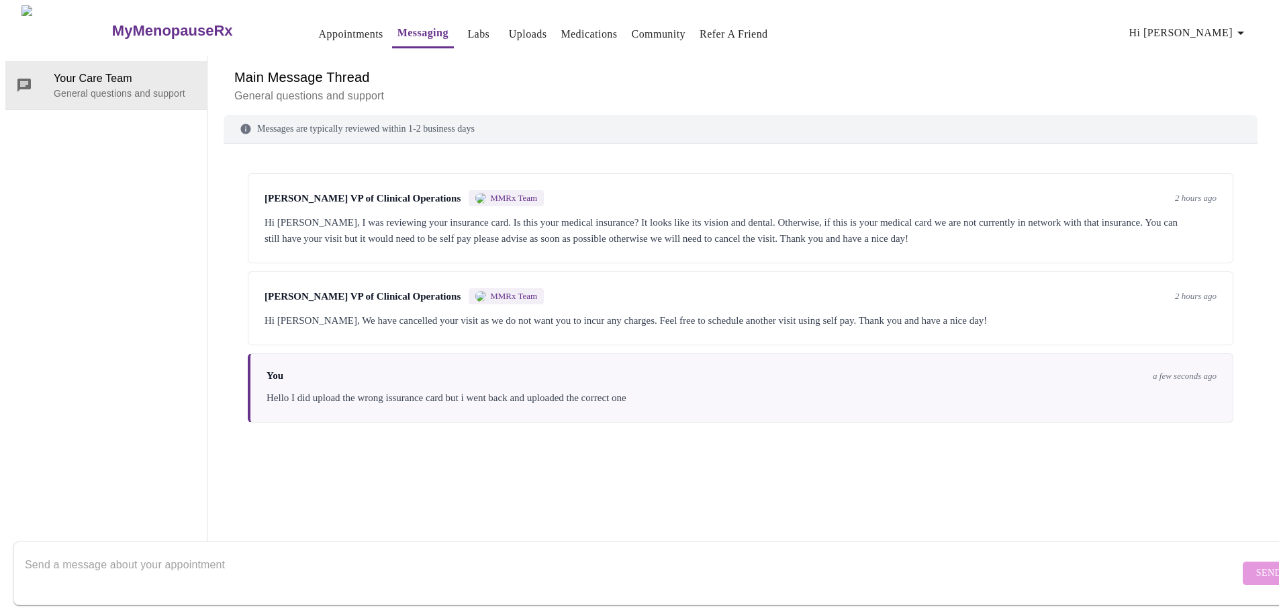
click at [278, 551] on textarea "Send a message about your appointment" at bounding box center [632, 572] width 1214 height 43
type textarea "I have Cigna Insurance"
click at [1256, 565] on span "Send" at bounding box center [1269, 573] width 26 height 17
click at [319, 30] on link "Appointments" at bounding box center [351, 34] width 64 height 19
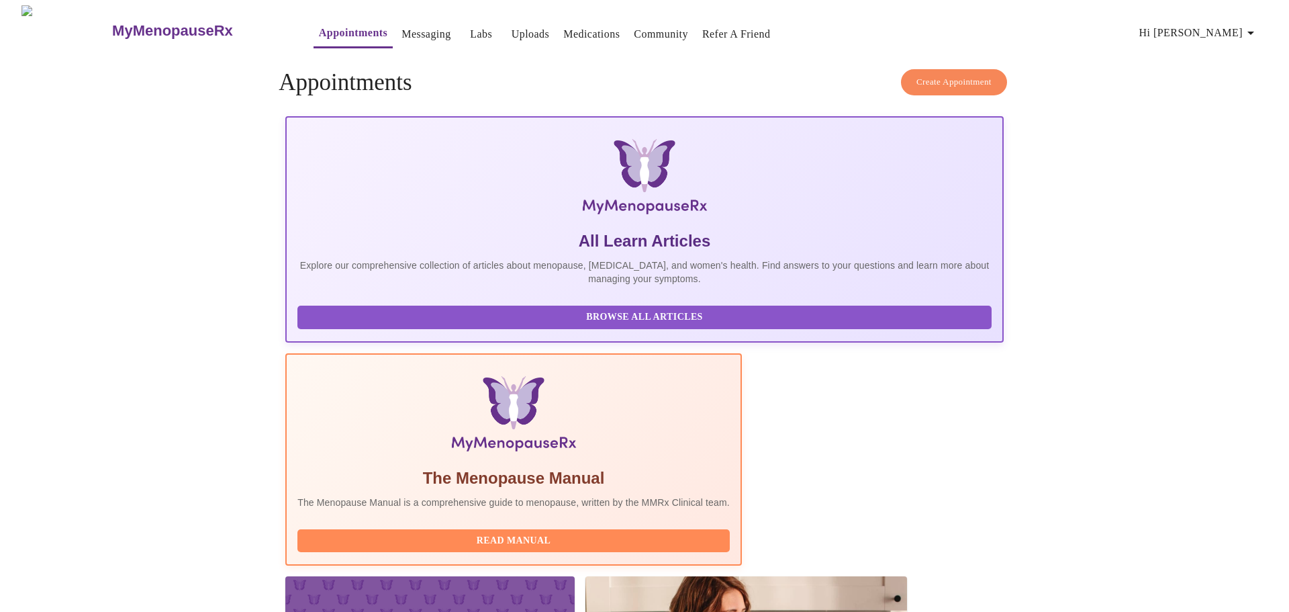
click at [412, 29] on link "Messaging" at bounding box center [425, 34] width 49 height 19
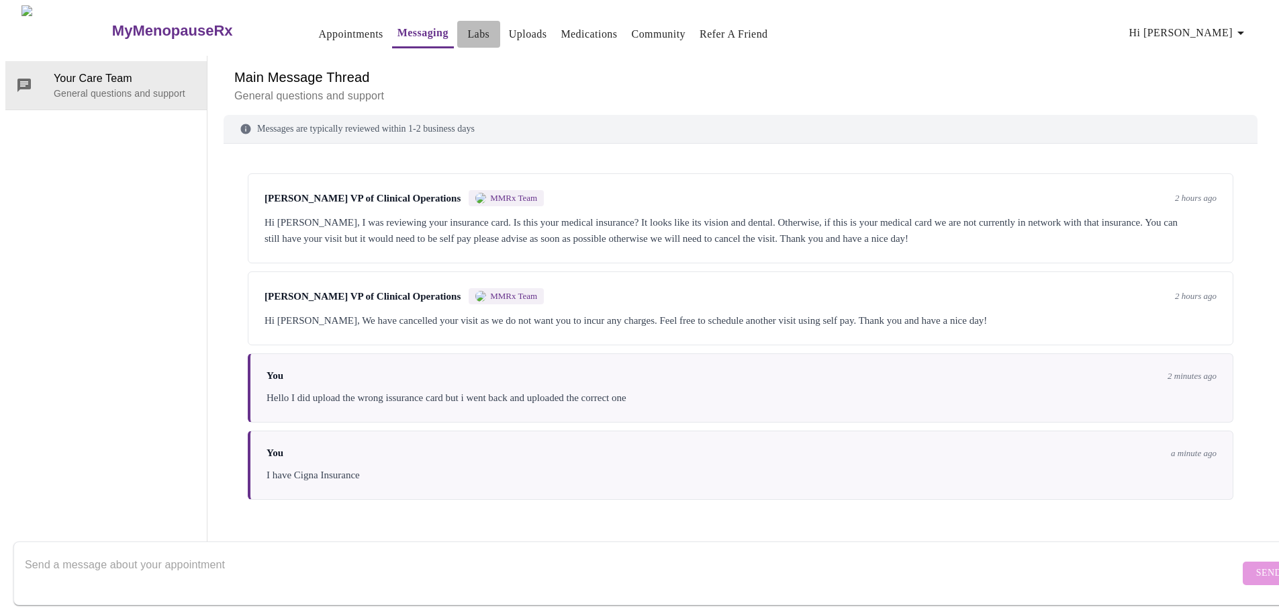
click at [467, 25] on link "Labs" at bounding box center [478, 34] width 22 height 19
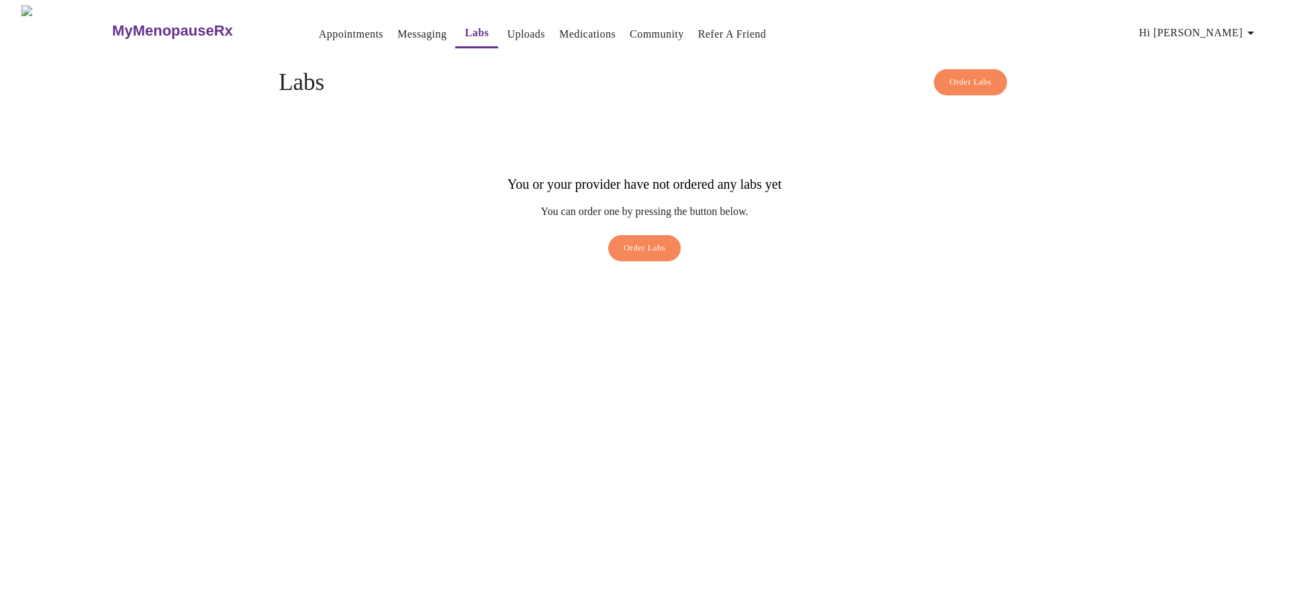
click at [507, 32] on link "Uploads" at bounding box center [526, 34] width 38 height 19
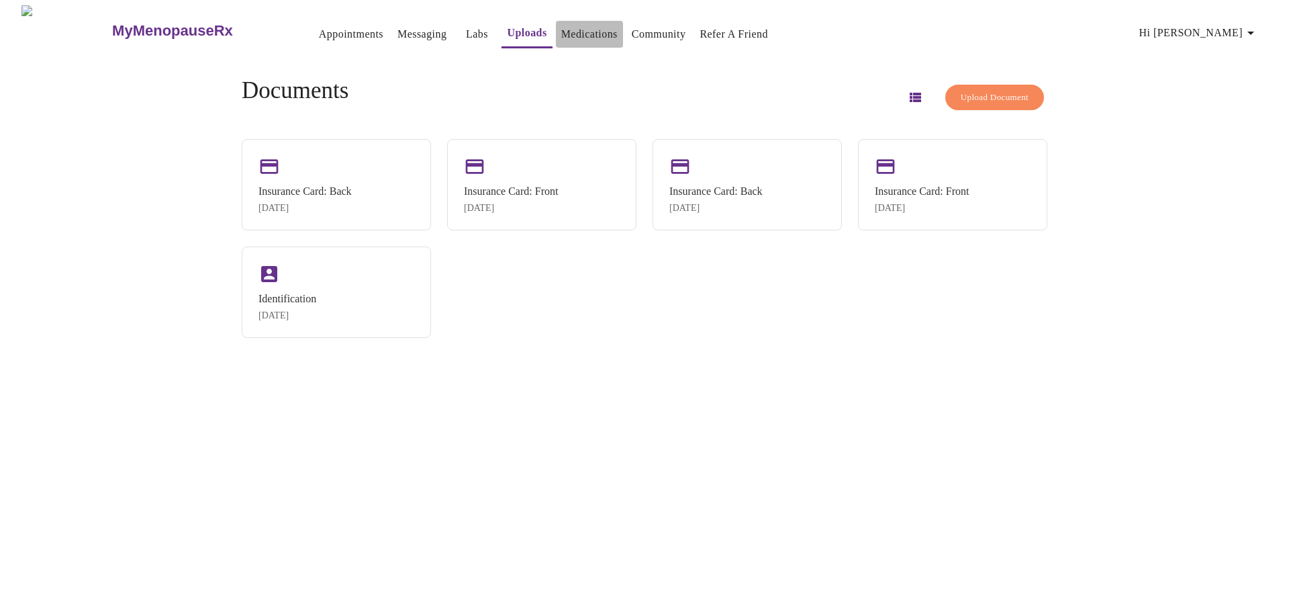
click at [561, 32] on link "Medications" at bounding box center [589, 34] width 56 height 19
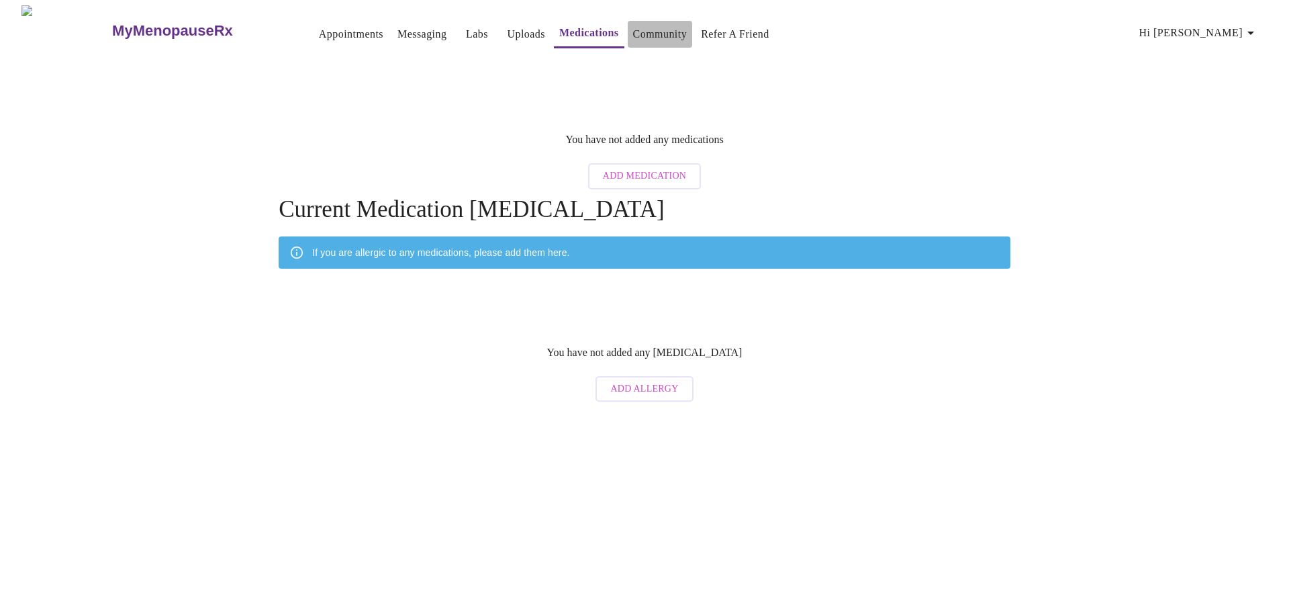
click at [659, 35] on link "Community" at bounding box center [660, 34] width 54 height 19
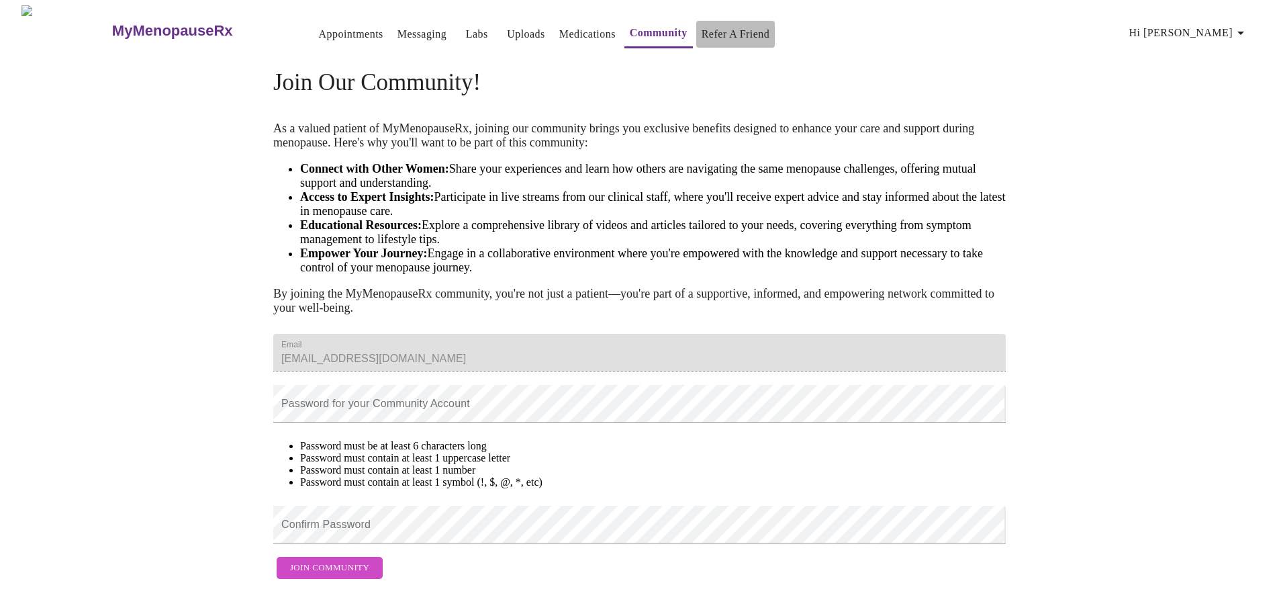
click at [703, 37] on link "Refer a Friend" at bounding box center [735, 34] width 68 height 19
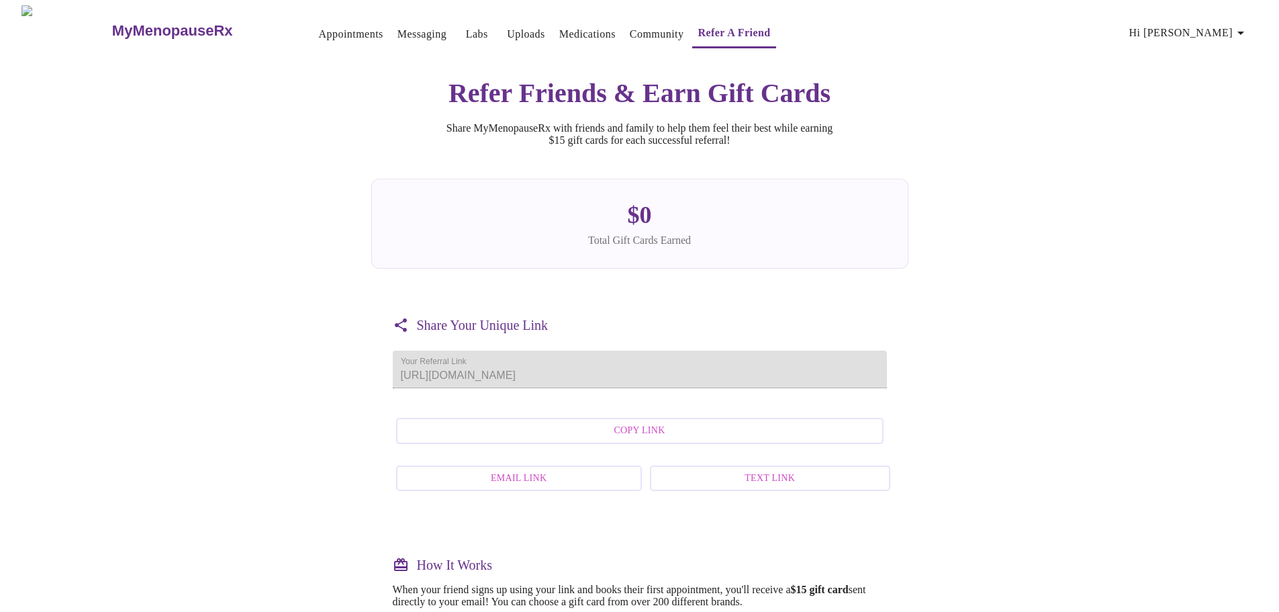
click at [319, 35] on link "Appointments" at bounding box center [351, 34] width 64 height 19
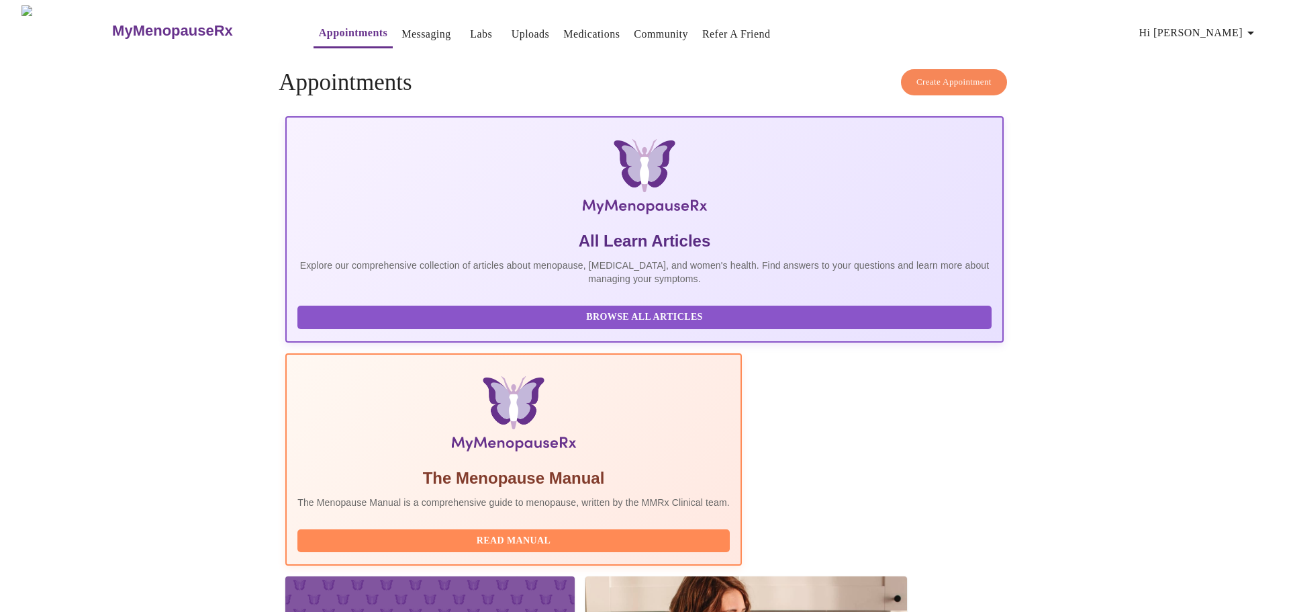
click at [401, 25] on link "Messaging" at bounding box center [425, 34] width 49 height 19
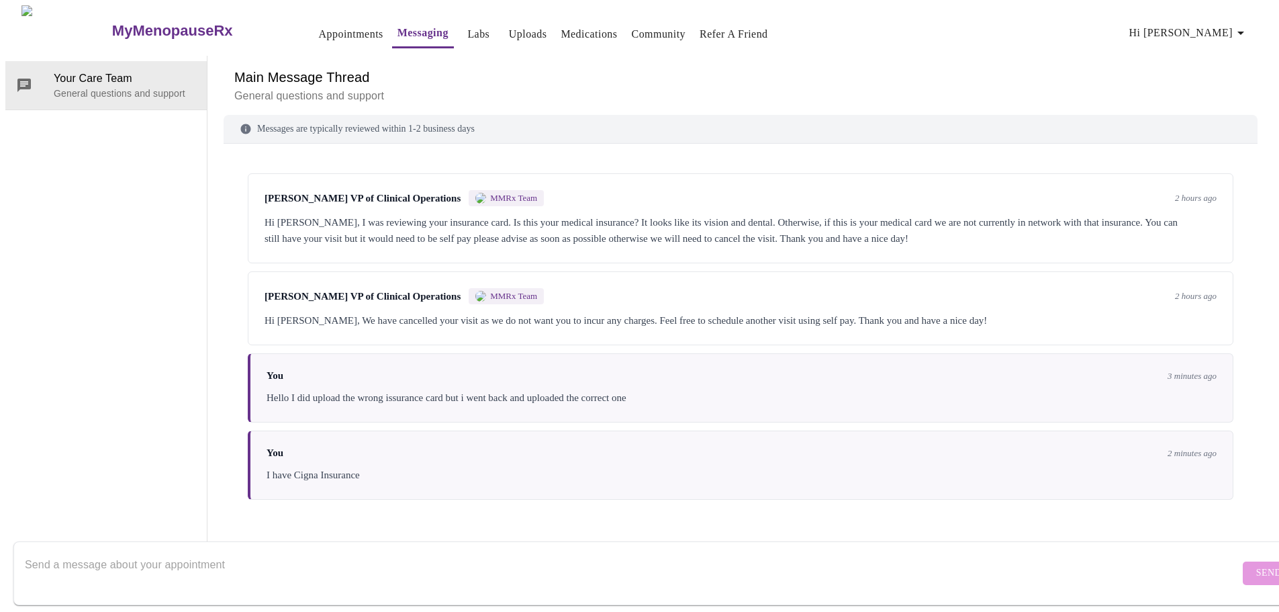
click at [1222, 30] on span "Hi [PERSON_NAME]" at bounding box center [1188, 32] width 119 height 19
click at [1211, 103] on li "Log out" at bounding box center [1218, 101] width 62 height 24
